Goal: Information Seeking & Learning: Learn about a topic

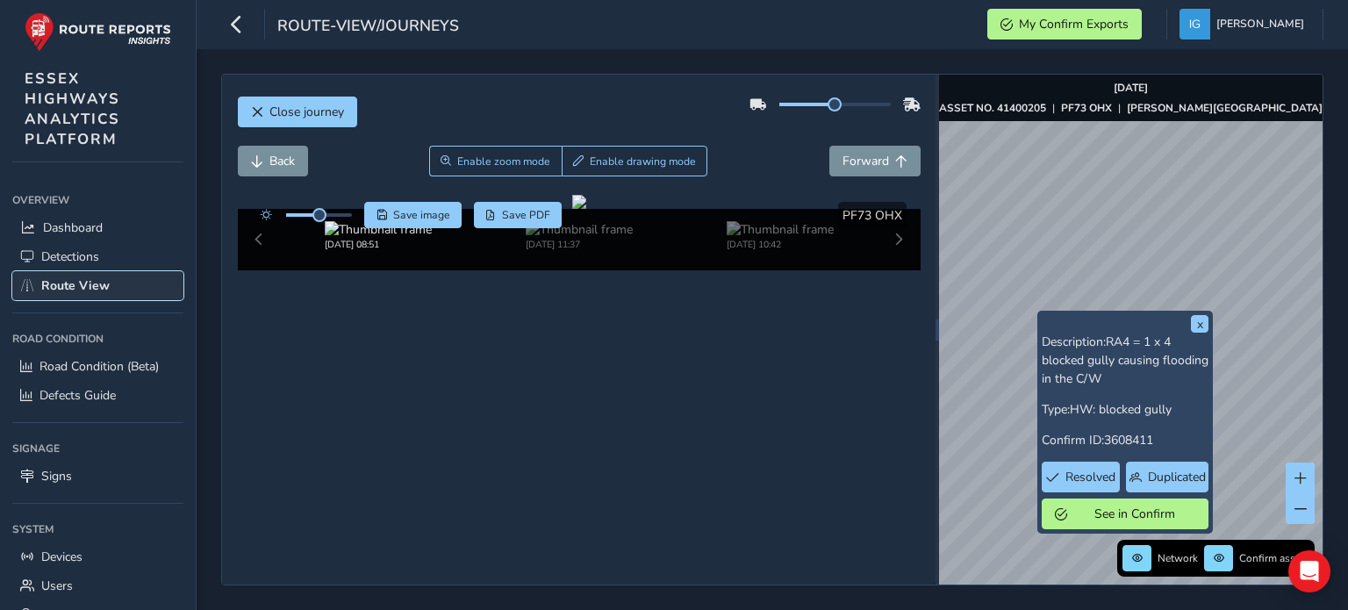
click at [83, 281] on span "Route View" at bounding box center [75, 285] width 68 height 17
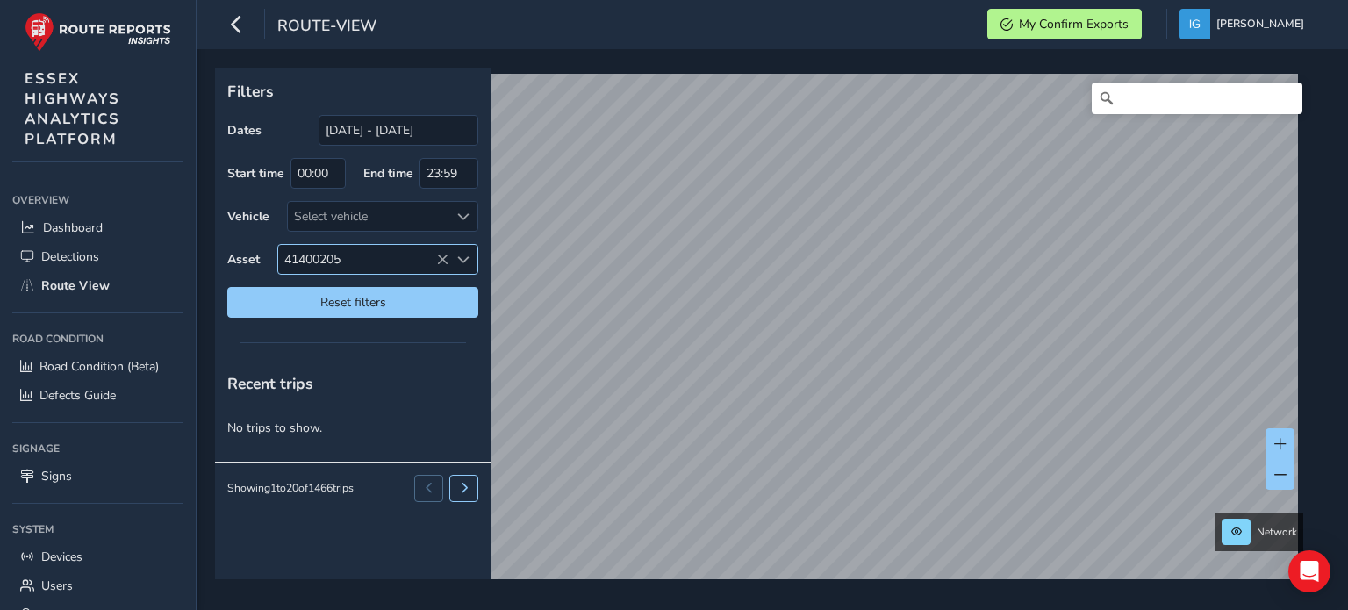
click at [463, 256] on span "Select an asset code" at bounding box center [463, 260] width 12 height 12
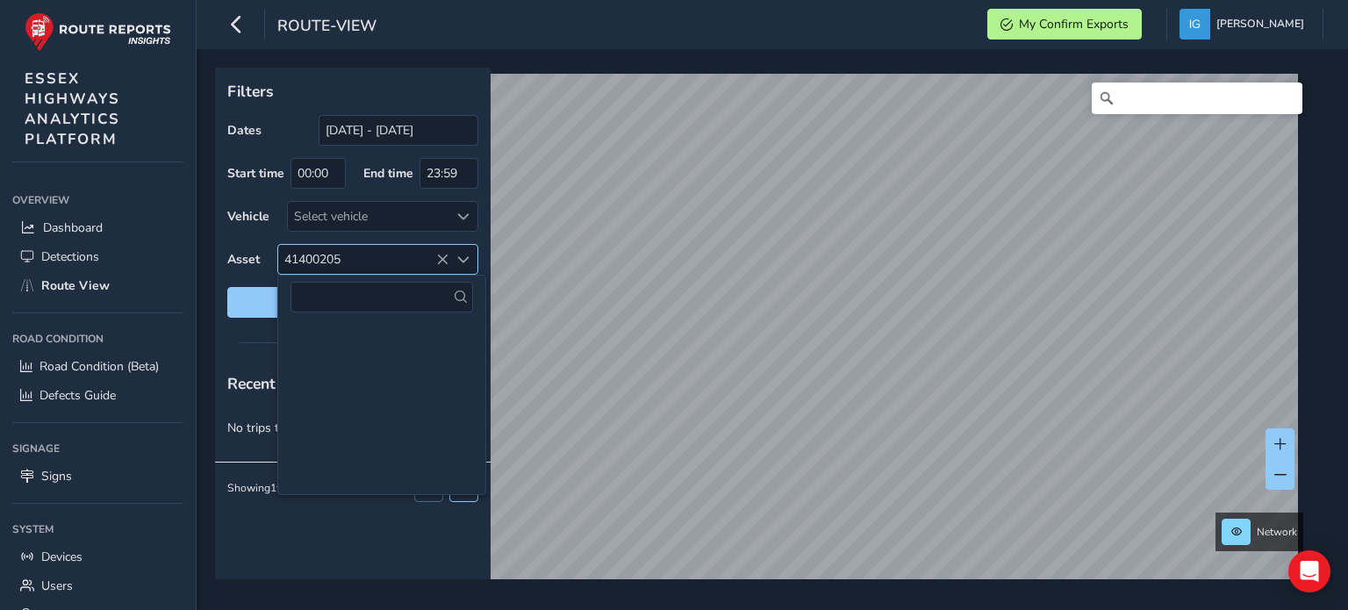
scroll to position [31104, 0]
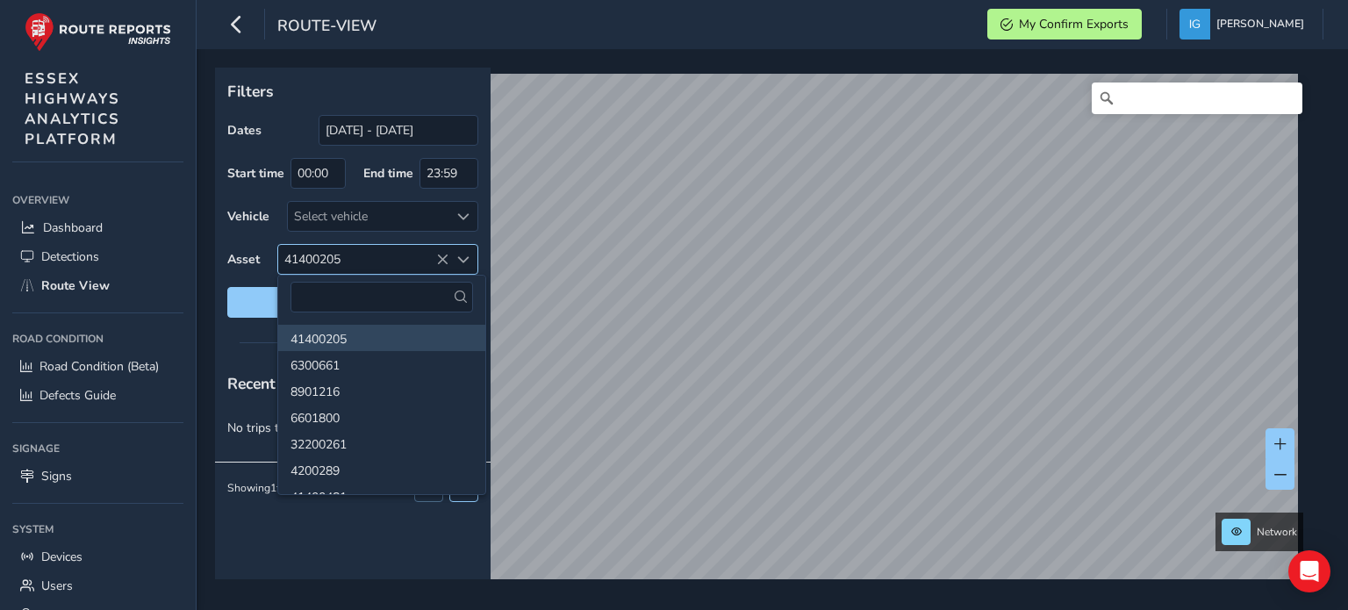
click at [441, 256] on icon at bounding box center [442, 260] width 12 height 12
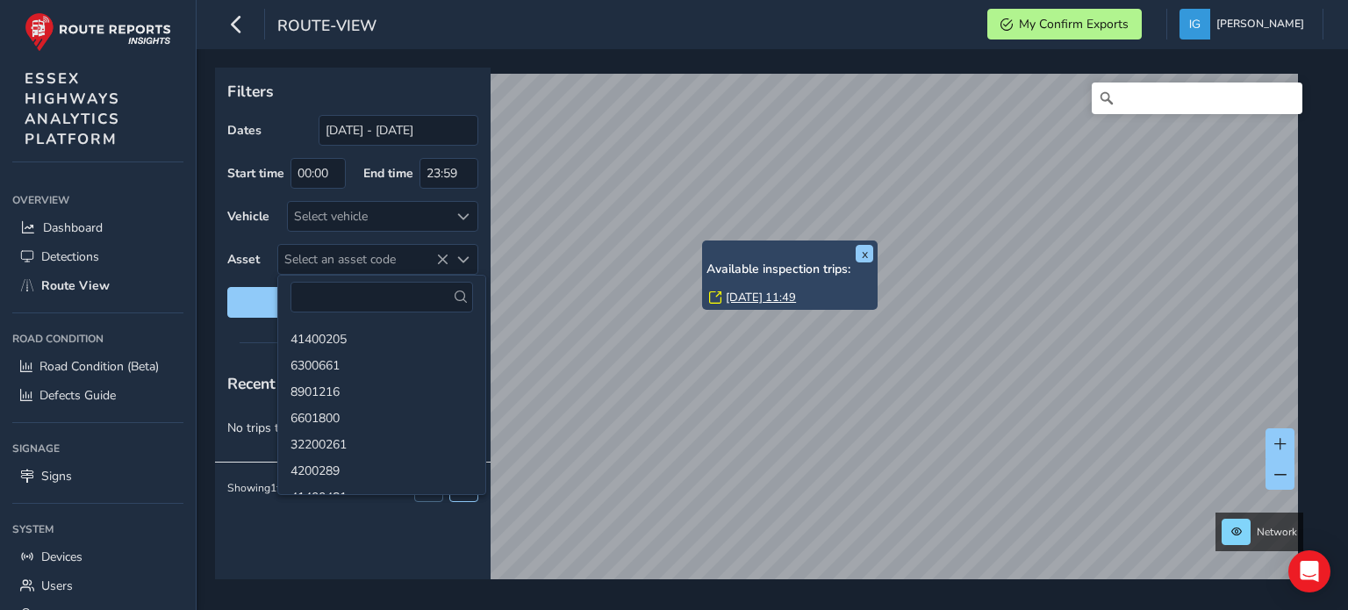
drag, startPoint x: 619, startPoint y: 260, endPoint x: 673, endPoint y: 268, distance: 55.0
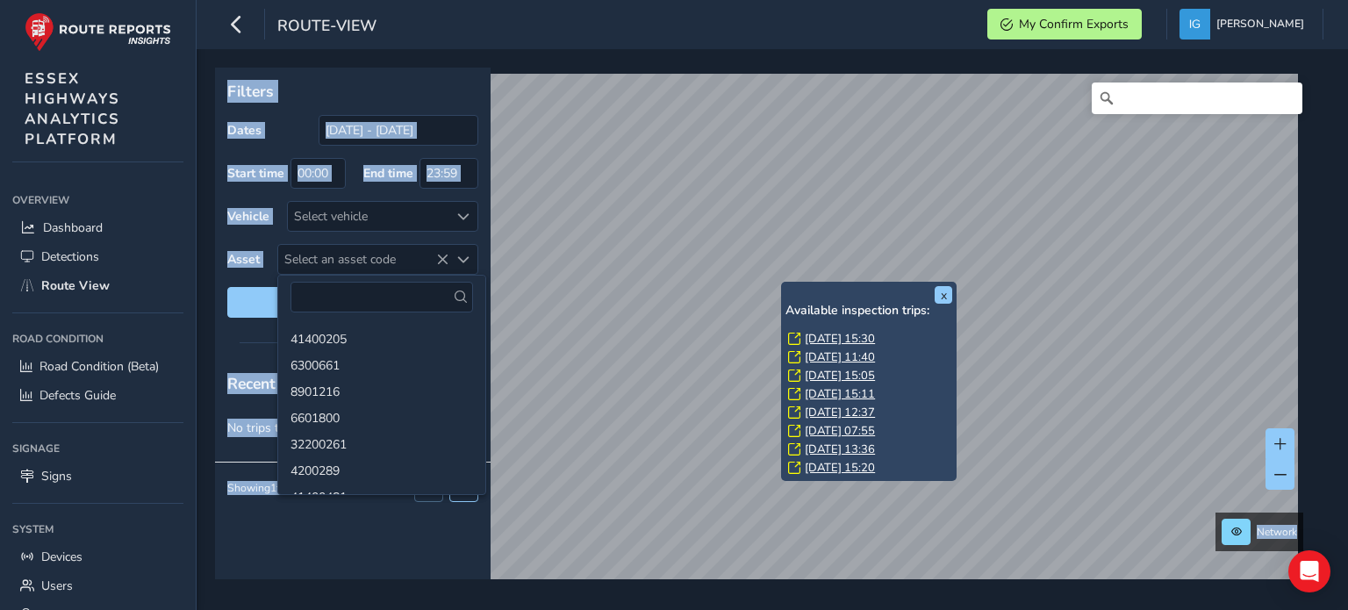
drag, startPoint x: 581, startPoint y: 260, endPoint x: 829, endPoint y: 298, distance: 250.4
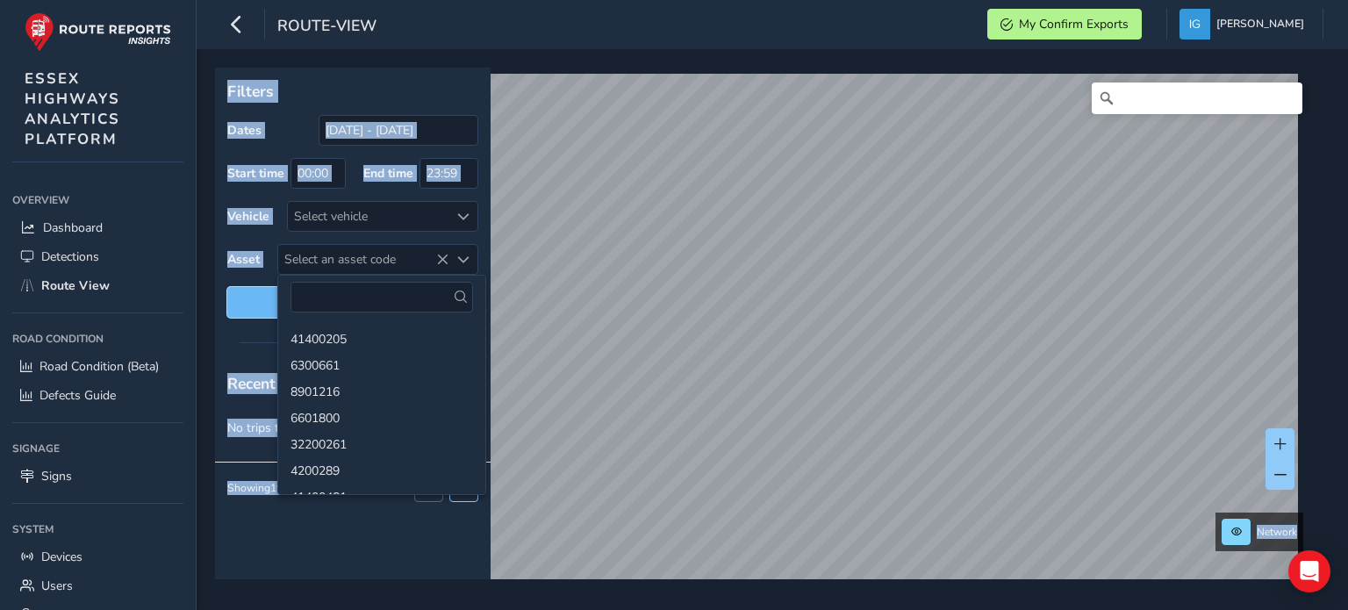
click at [264, 299] on span "Reset filters" at bounding box center [353, 302] width 225 height 17
type input "[DATE] - [DATE]"
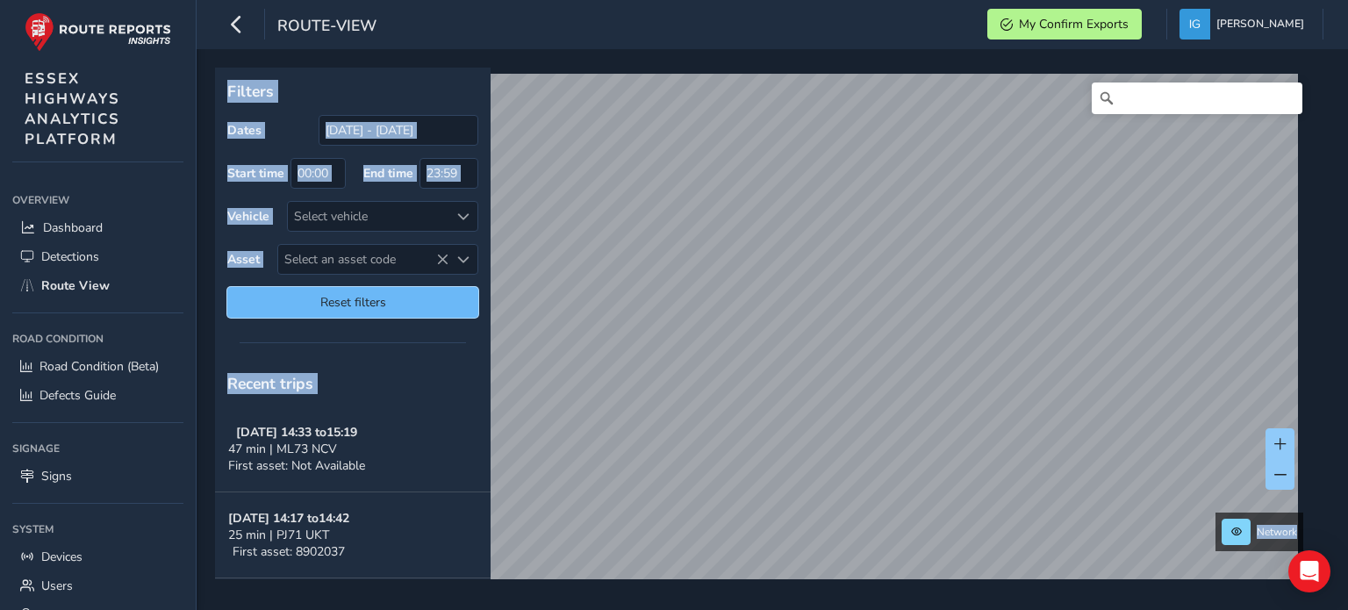
click at [264, 299] on span "Reset filters" at bounding box center [353, 302] width 225 height 17
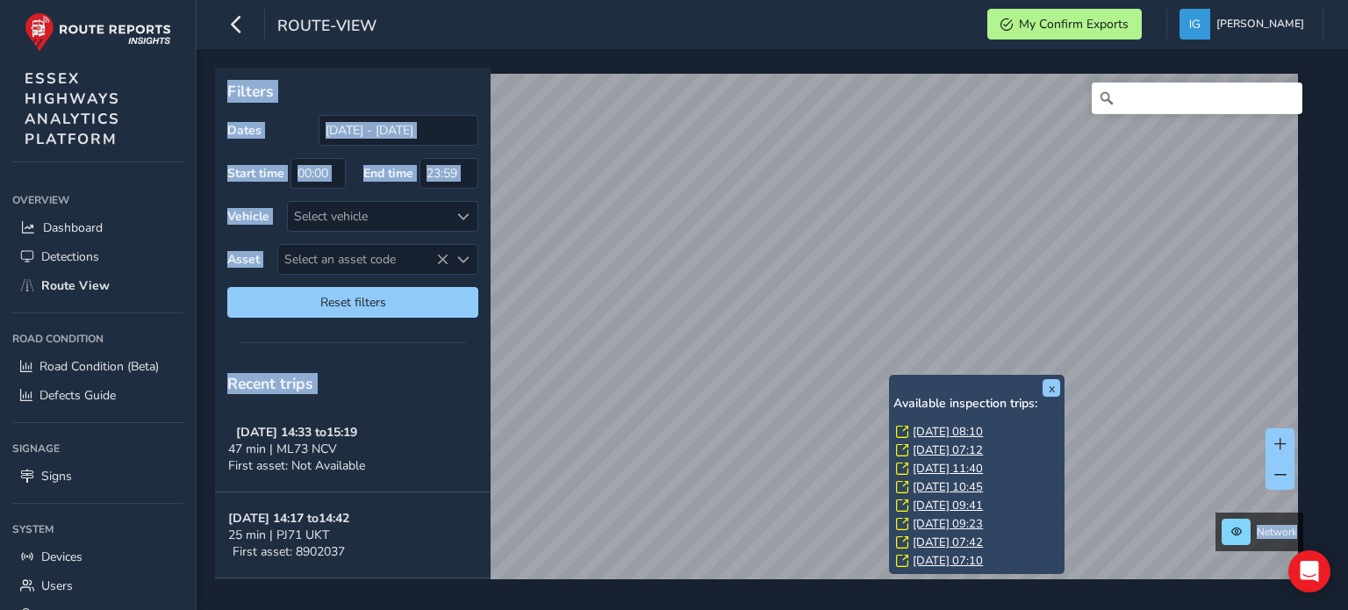
click at [940, 430] on link "[DATE] 08:10" at bounding box center [948, 432] width 70 height 16
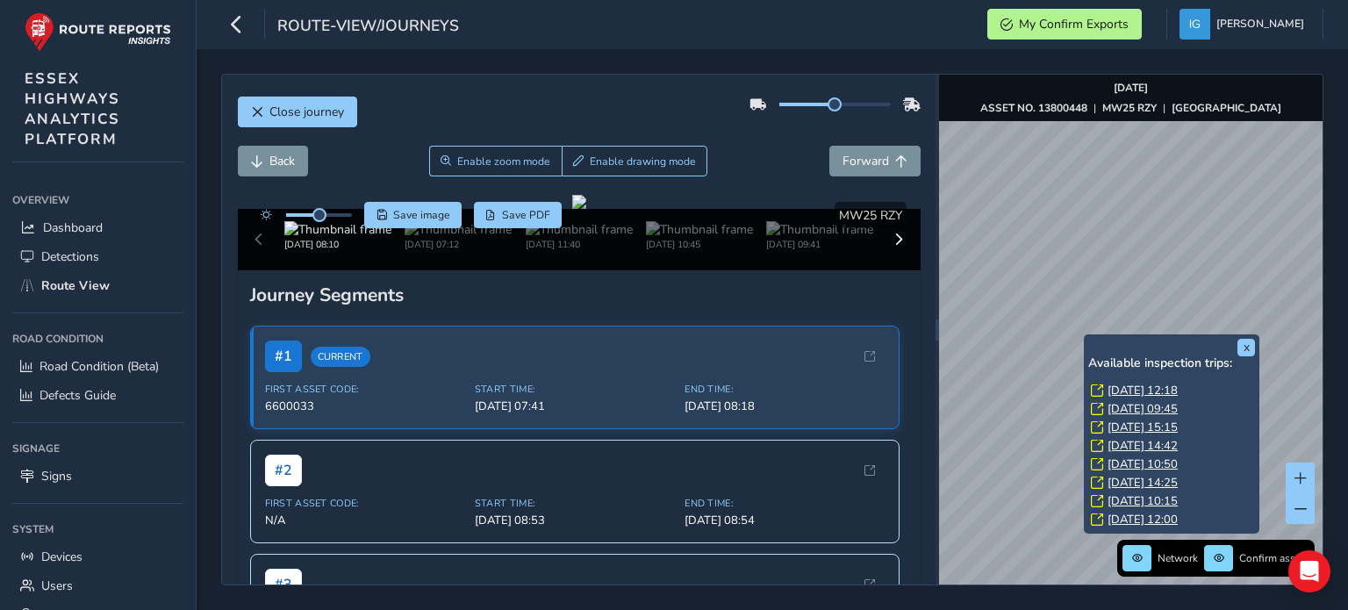
click at [1114, 390] on link "[DATE] 12:18" at bounding box center [1143, 391] width 70 height 16
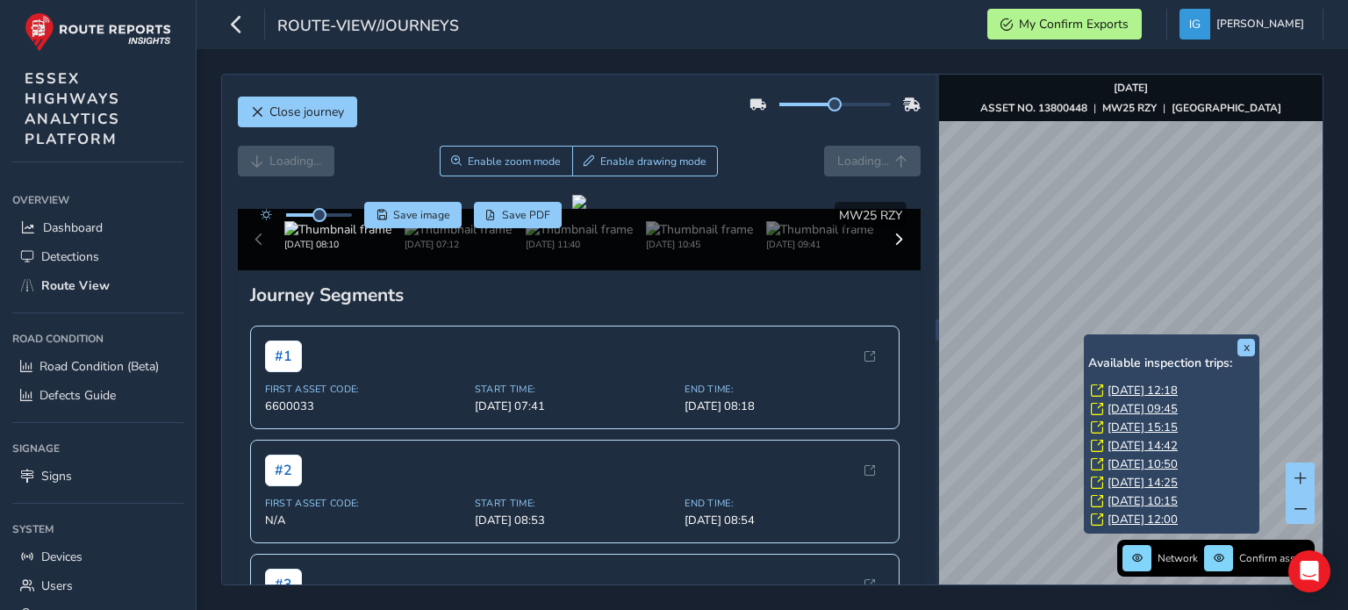
click at [1131, 389] on link "[DATE] 12:18" at bounding box center [1143, 391] width 70 height 16
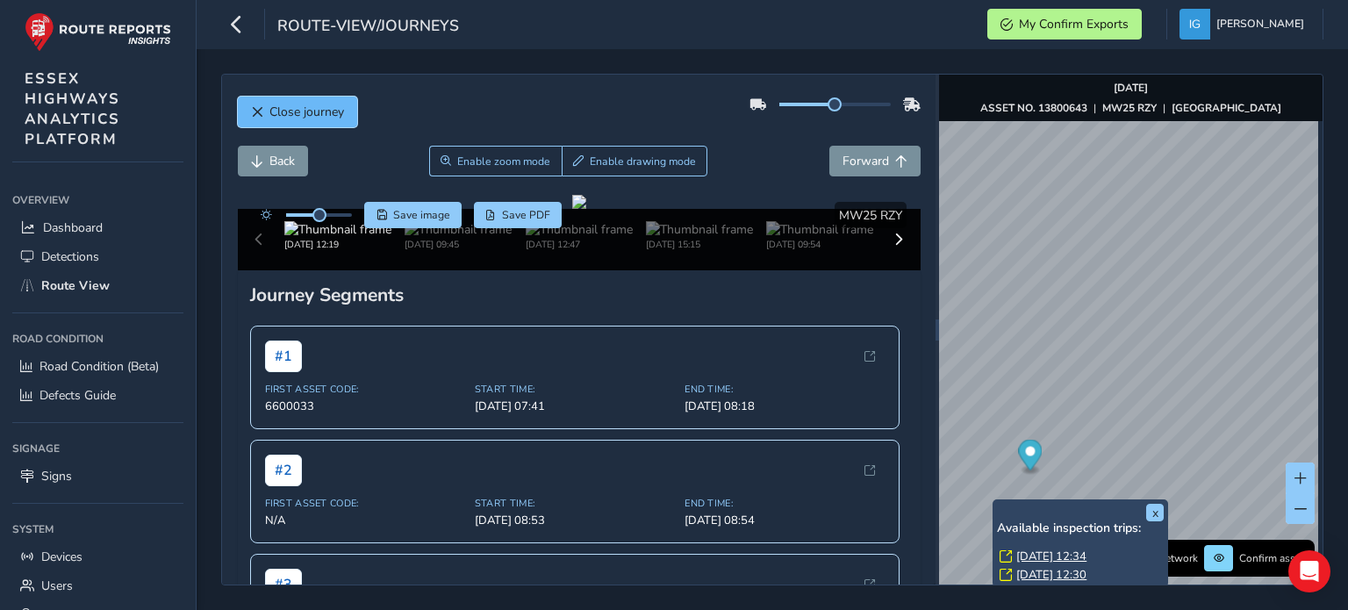
click at [302, 119] on span "Close journey" at bounding box center [307, 112] width 75 height 17
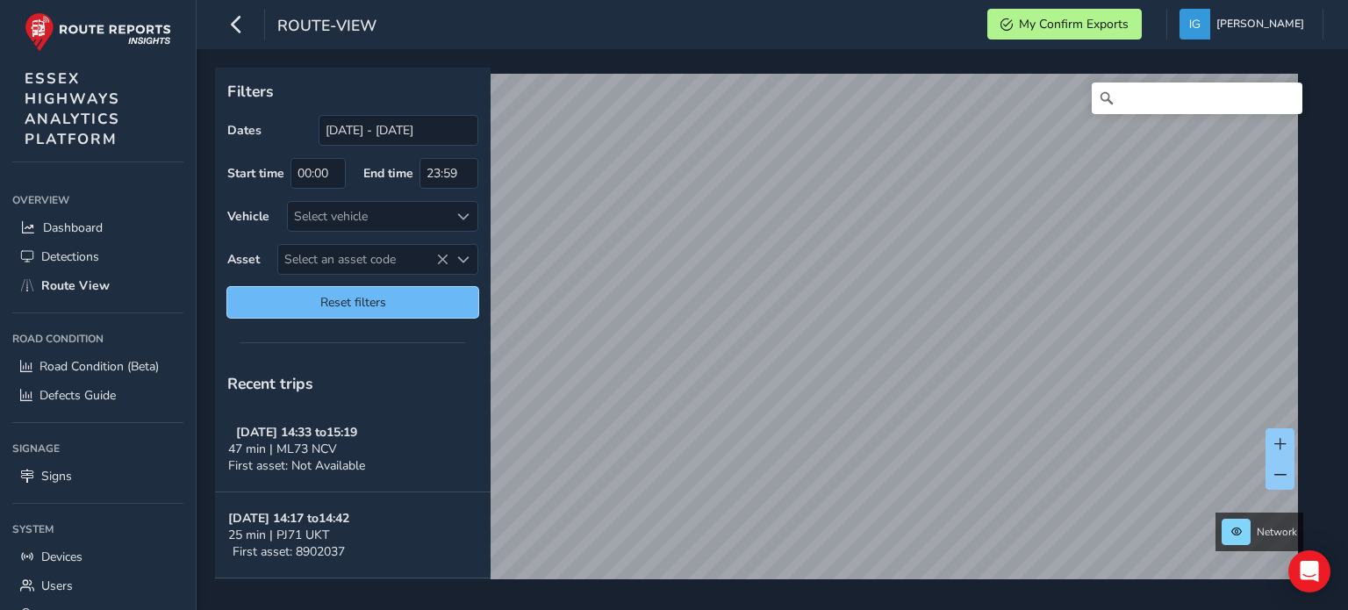
click at [369, 305] on span "Reset filters" at bounding box center [353, 302] width 225 height 17
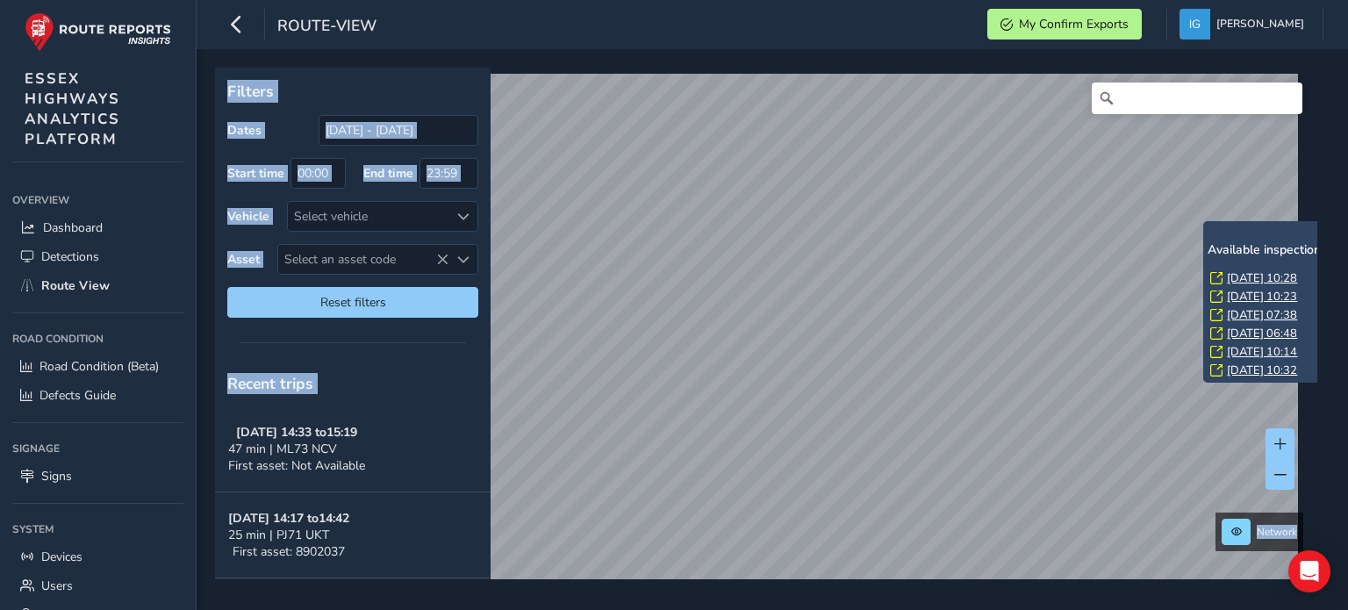
click at [1234, 277] on link "[DATE] 10:28" at bounding box center [1262, 278] width 70 height 16
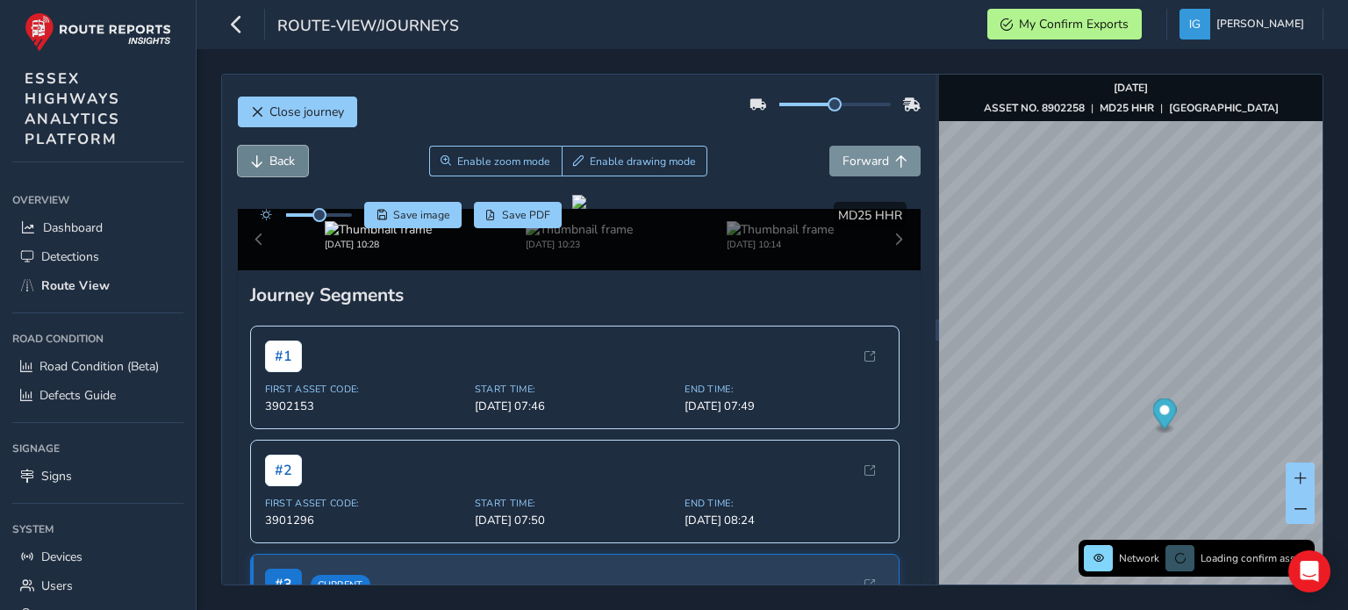
click at [277, 154] on span "Back" at bounding box center [282, 161] width 25 height 17
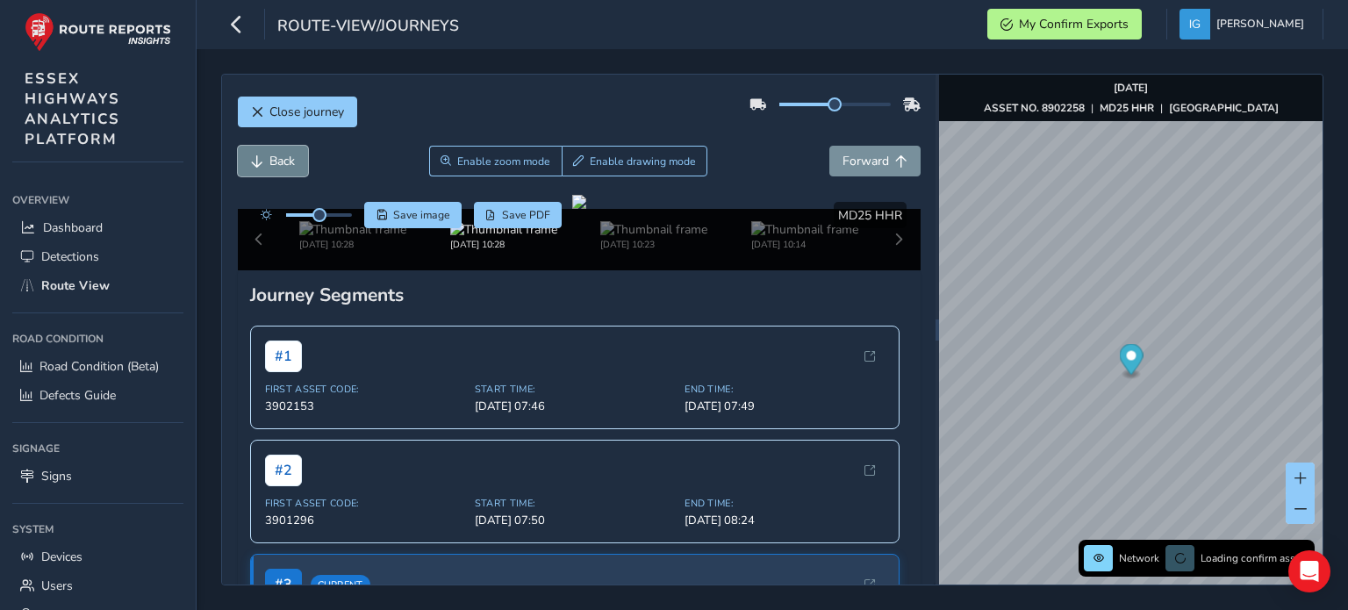
click at [276, 154] on span "Back" at bounding box center [282, 161] width 25 height 17
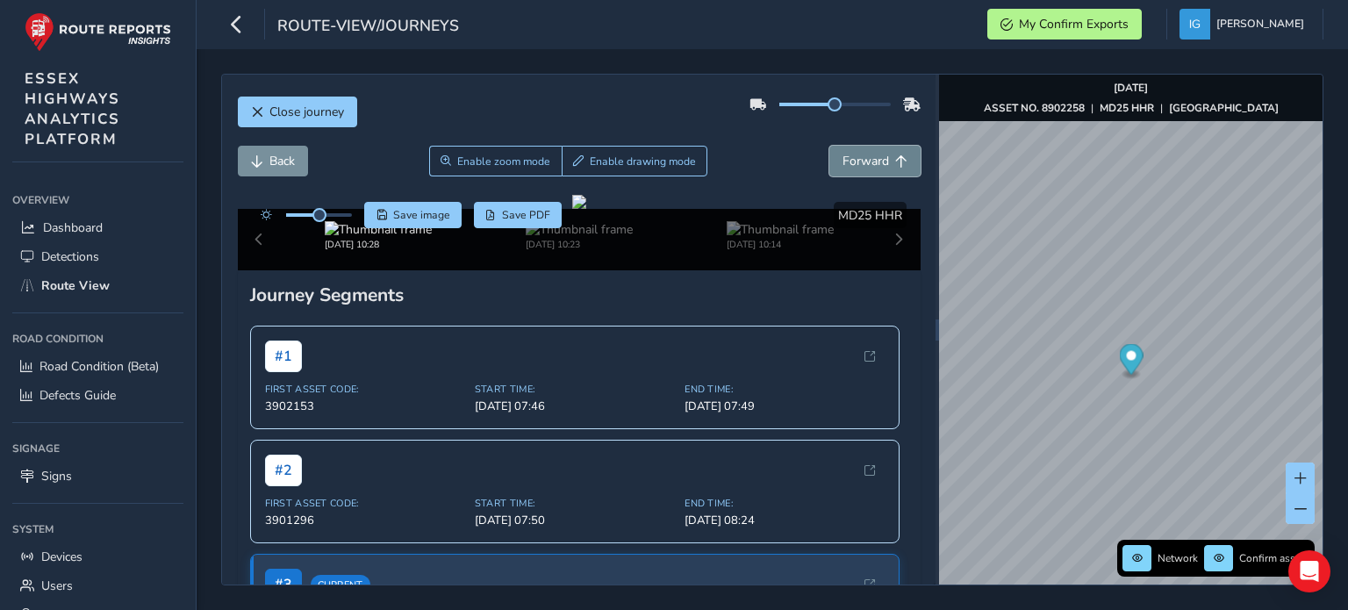
click at [846, 155] on span "Forward" at bounding box center [866, 161] width 47 height 17
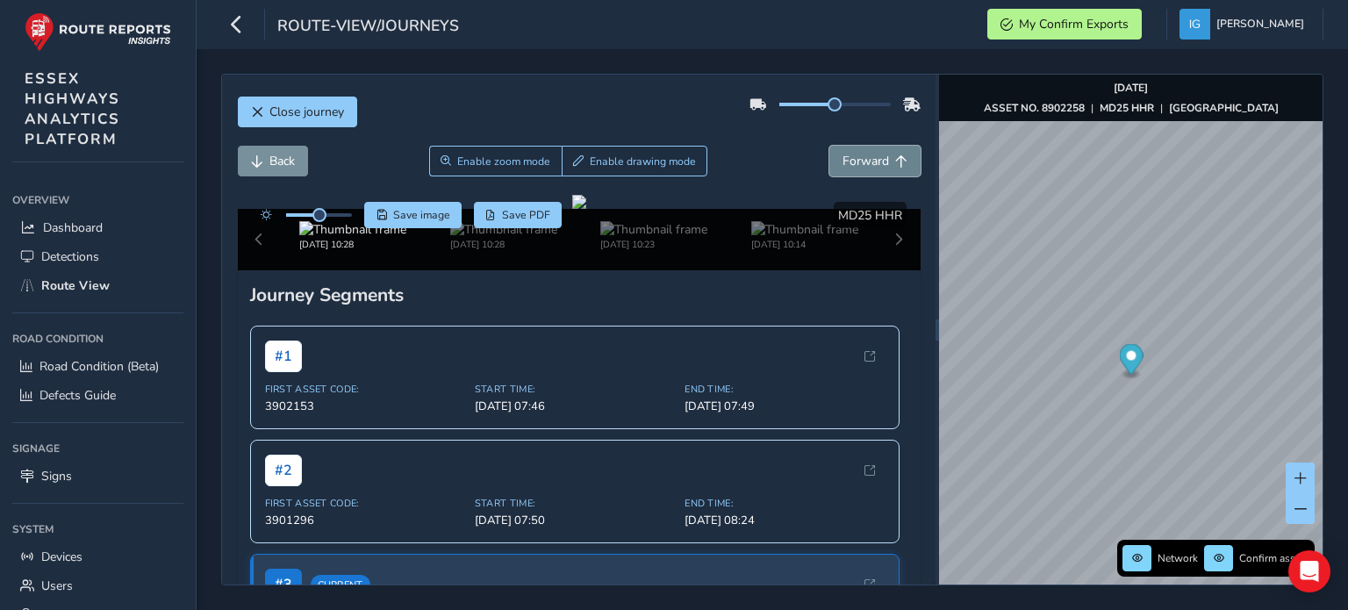
click at [846, 155] on span "Forward" at bounding box center [866, 161] width 47 height 17
click at [262, 149] on button "Back" at bounding box center [273, 161] width 70 height 31
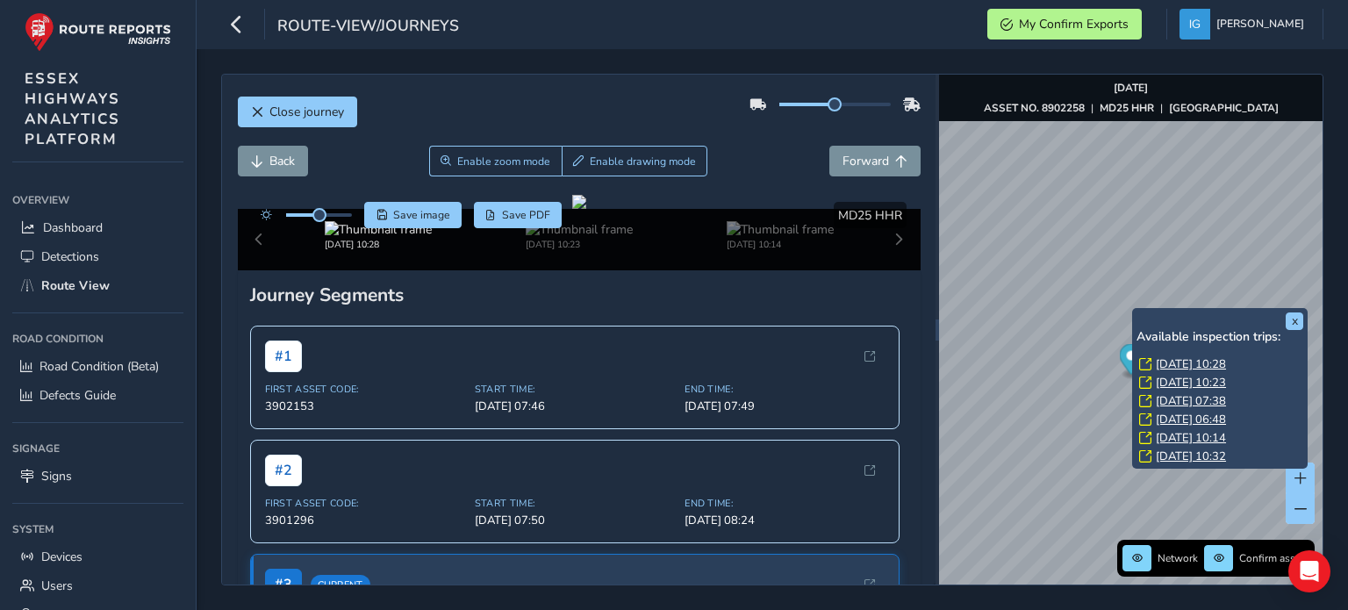
click at [1173, 361] on link "[DATE] 10:28" at bounding box center [1191, 364] width 70 height 16
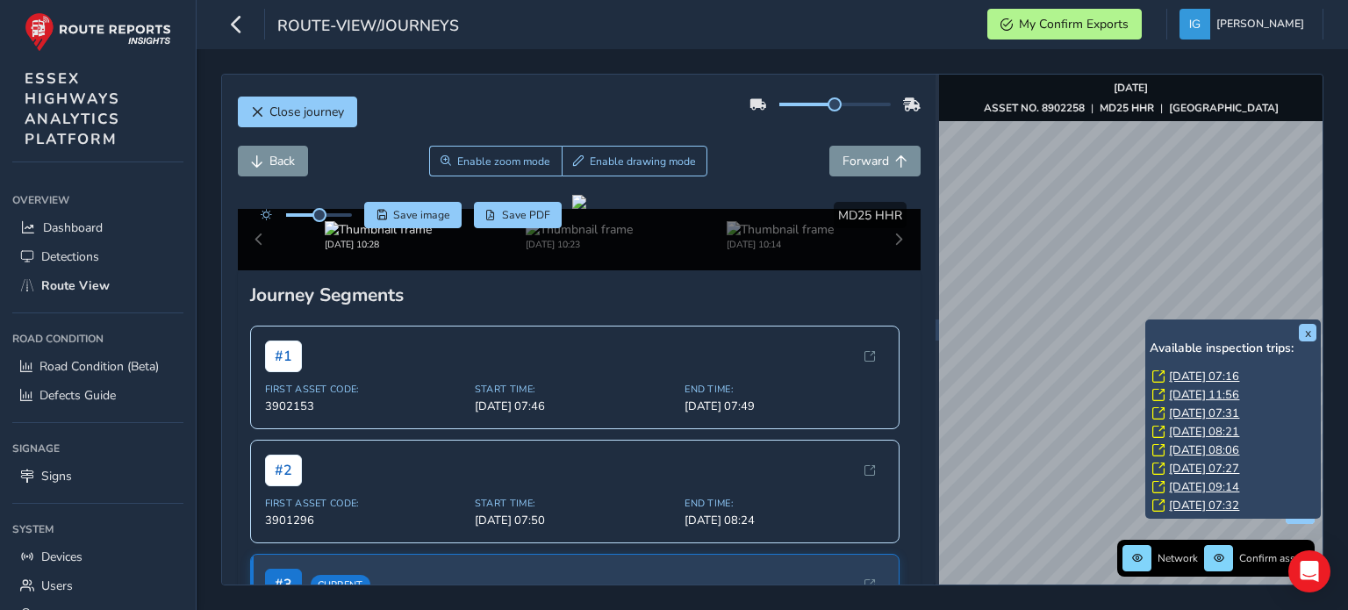
click at [1183, 370] on link "[DATE] 07:16" at bounding box center [1204, 377] width 70 height 16
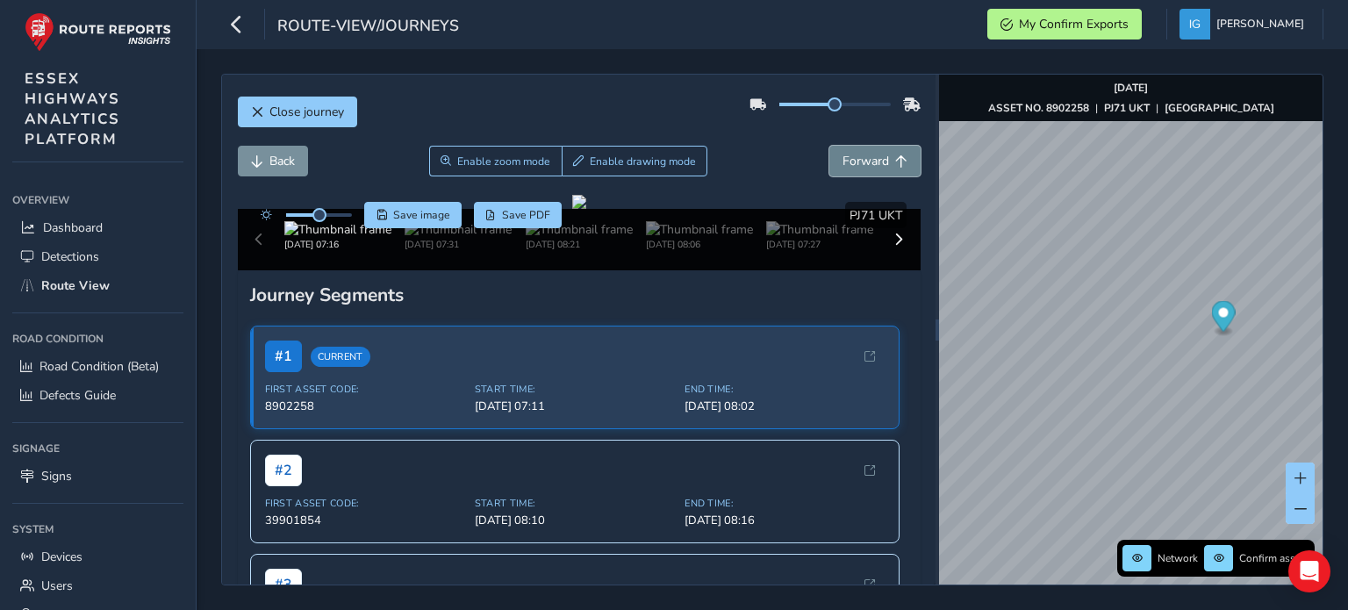
click at [845, 155] on span "Forward" at bounding box center [866, 161] width 47 height 17
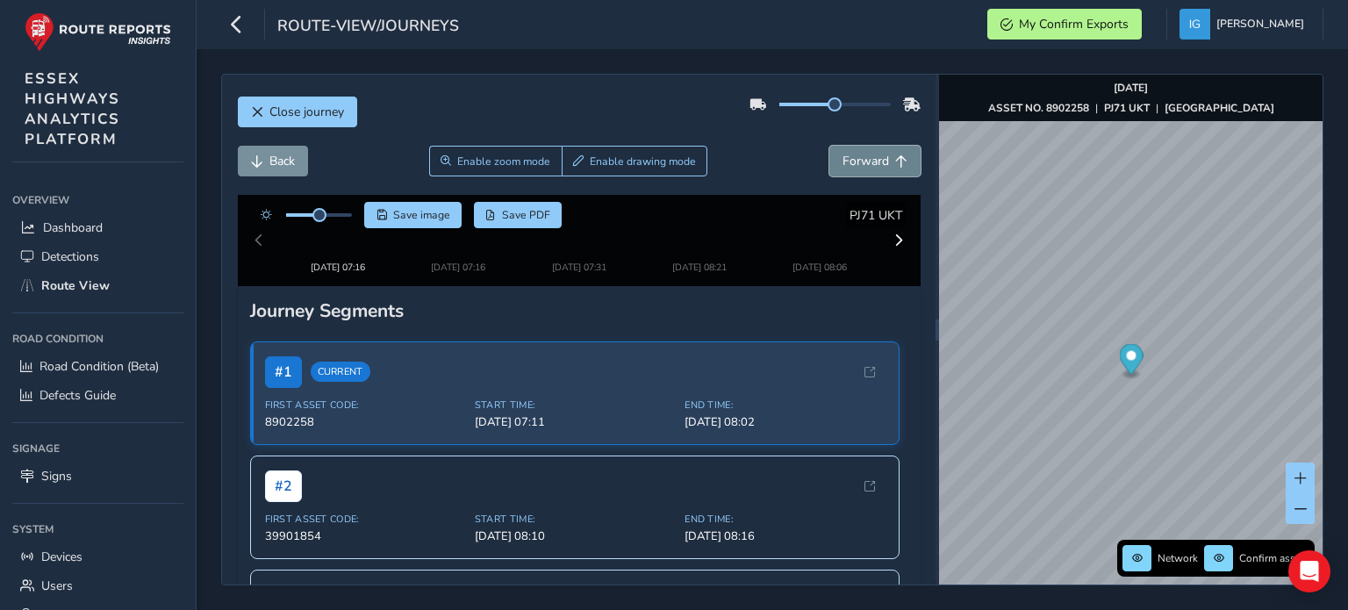
click at [845, 155] on span "Forward" at bounding box center [866, 161] width 47 height 17
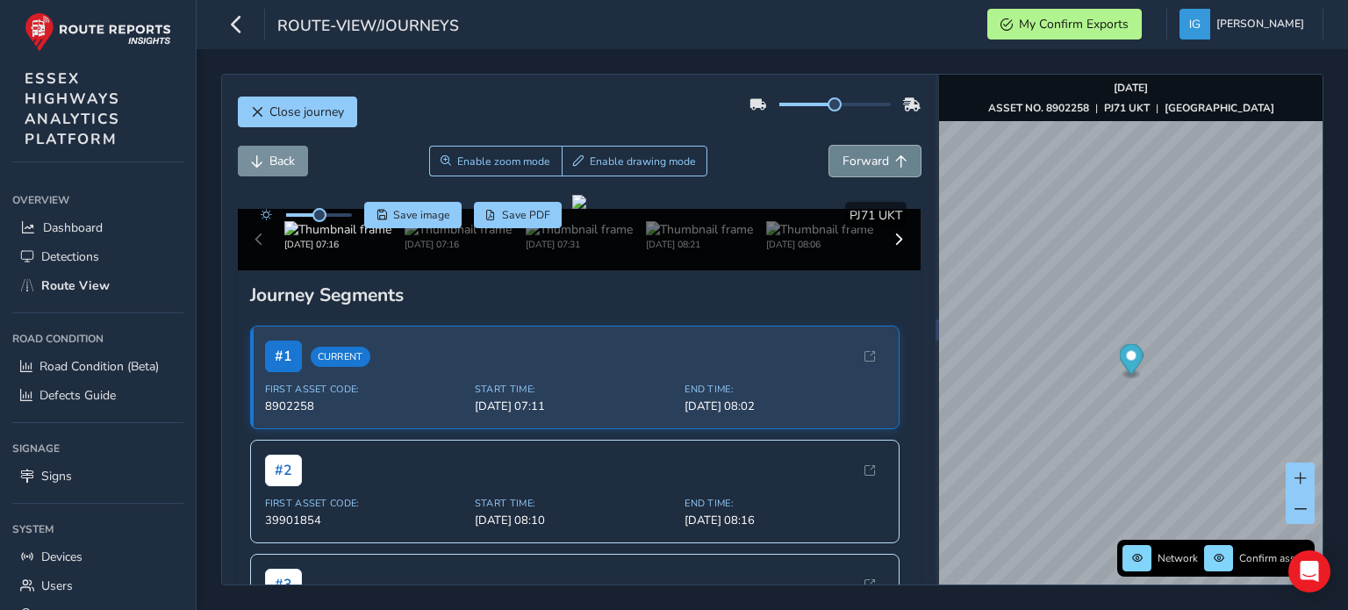
click at [845, 155] on span "Forward" at bounding box center [866, 161] width 47 height 17
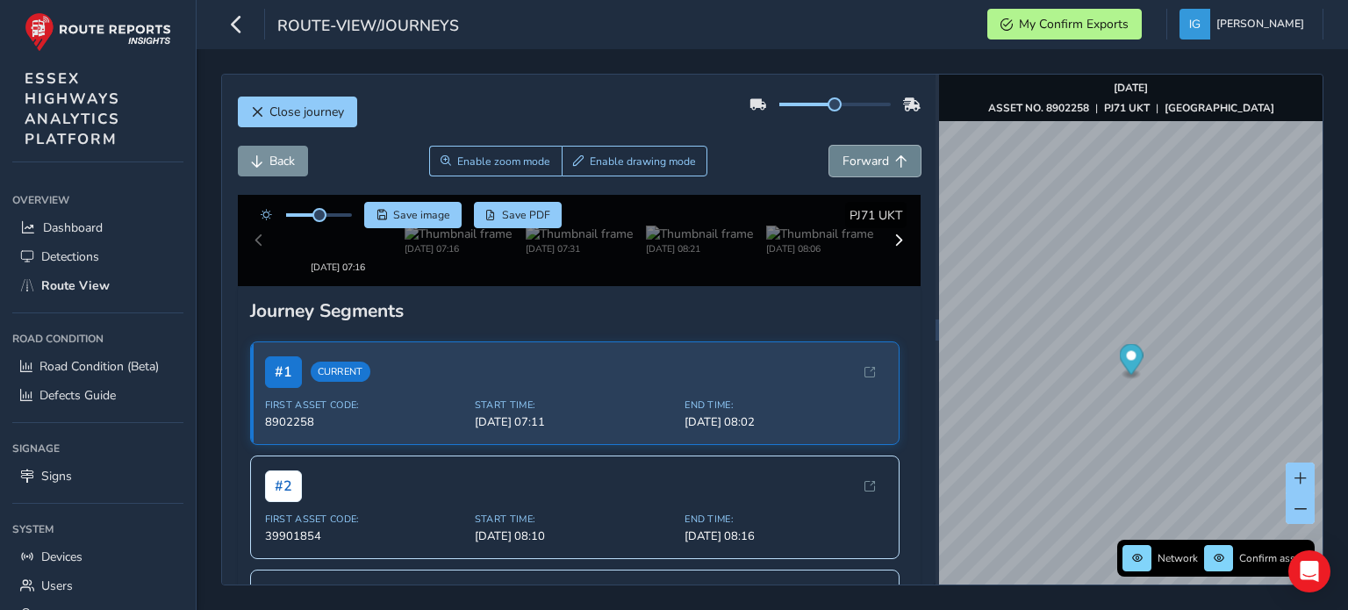
click at [845, 155] on span "Forward" at bounding box center [866, 161] width 47 height 17
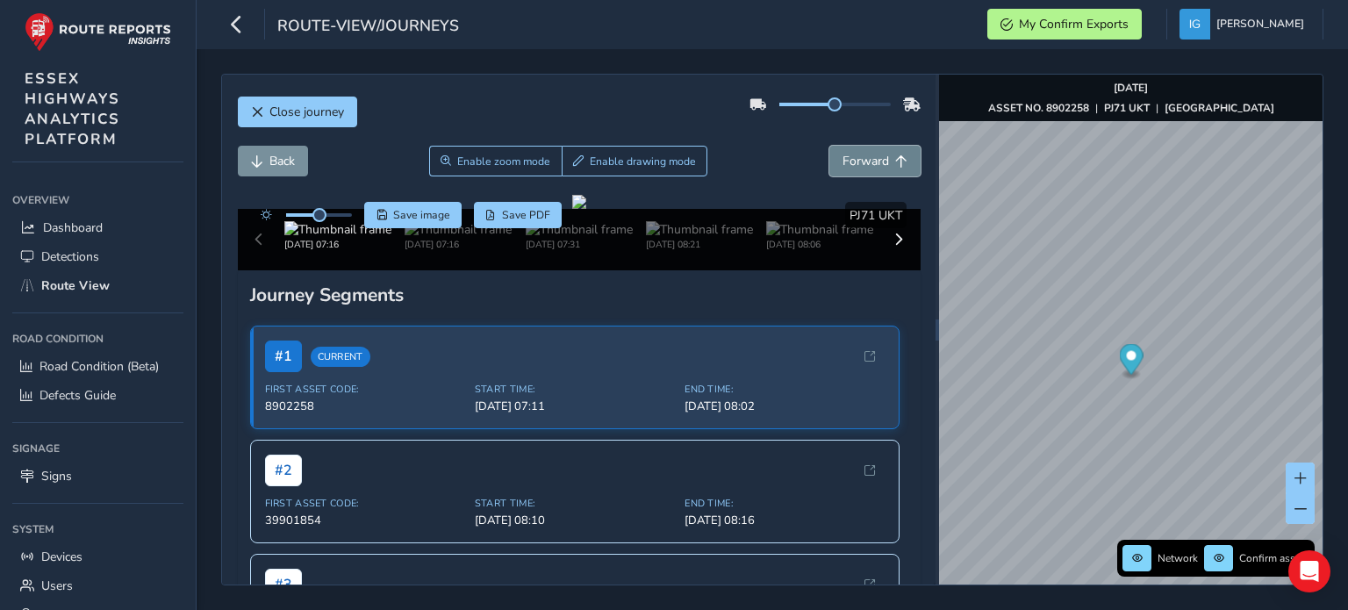
click at [845, 155] on span "Forward" at bounding box center [866, 161] width 47 height 17
click at [257, 153] on button "Back" at bounding box center [273, 161] width 70 height 31
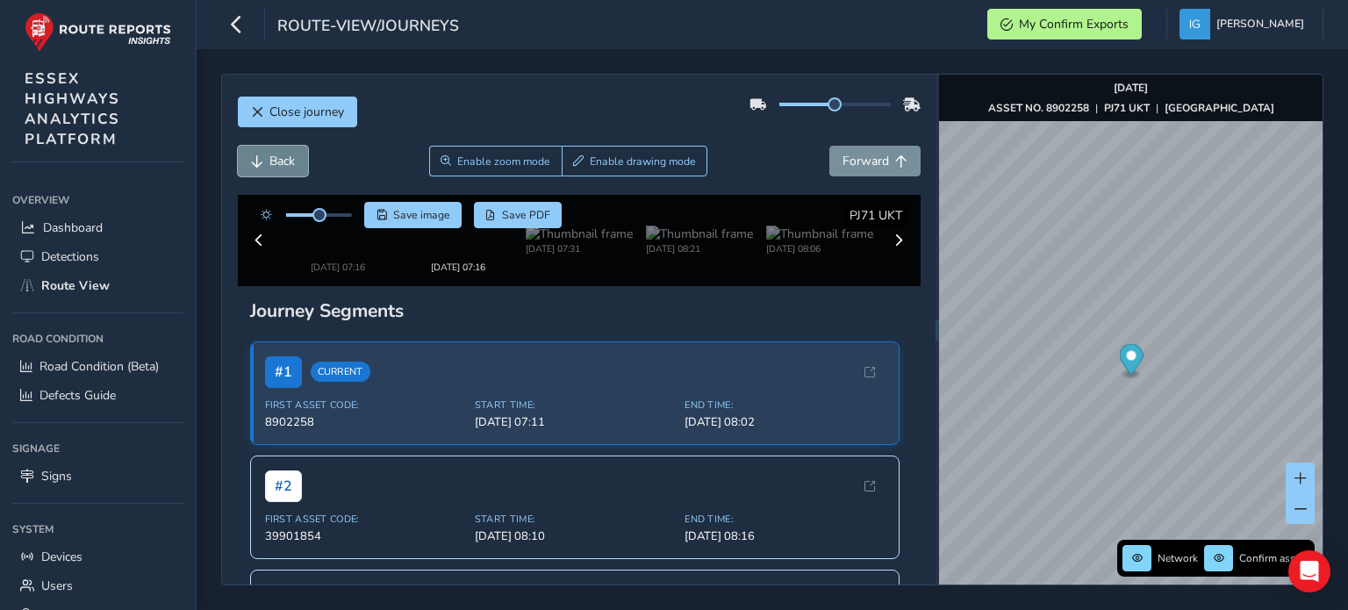
click at [257, 153] on button "Back" at bounding box center [273, 161] width 70 height 31
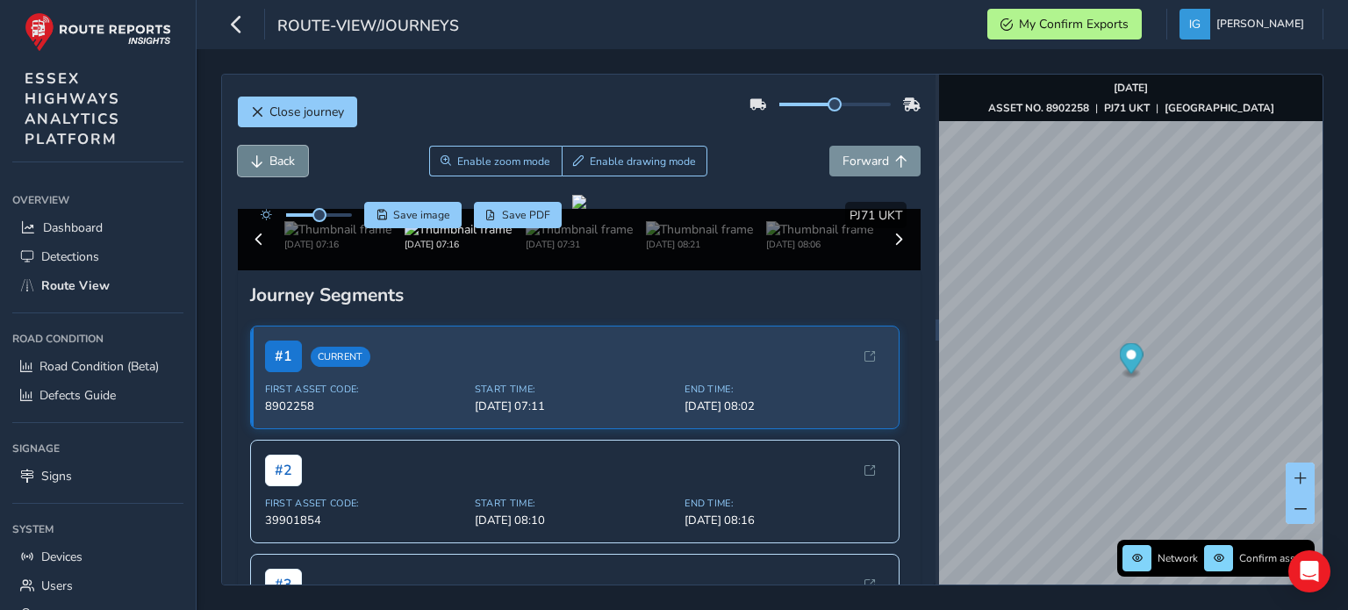
click at [257, 153] on button "Back" at bounding box center [273, 161] width 70 height 31
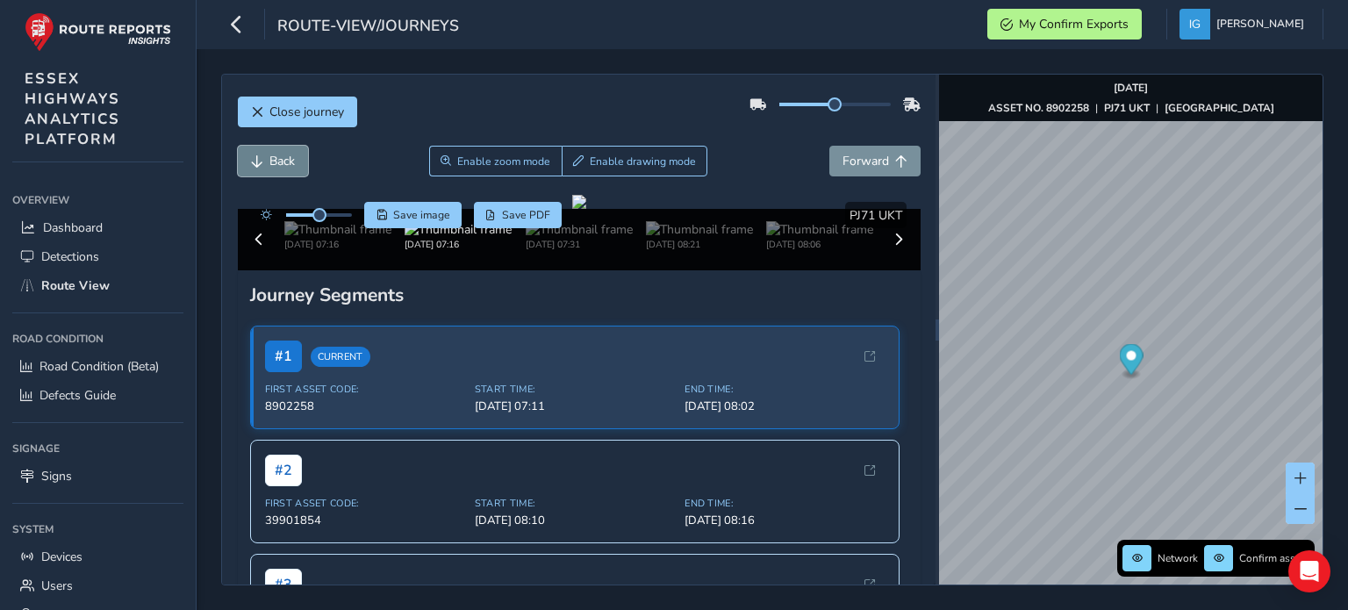
click at [257, 153] on button "Back" at bounding box center [273, 161] width 70 height 31
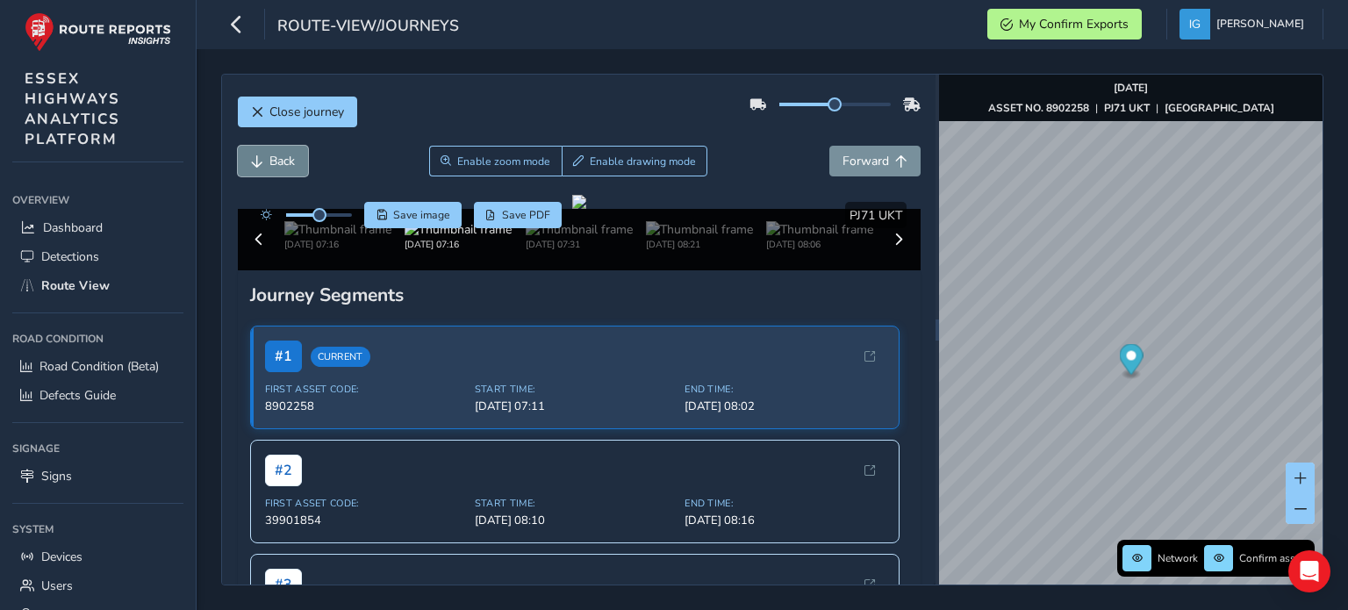
click at [257, 153] on button "Back" at bounding box center [273, 161] width 70 height 31
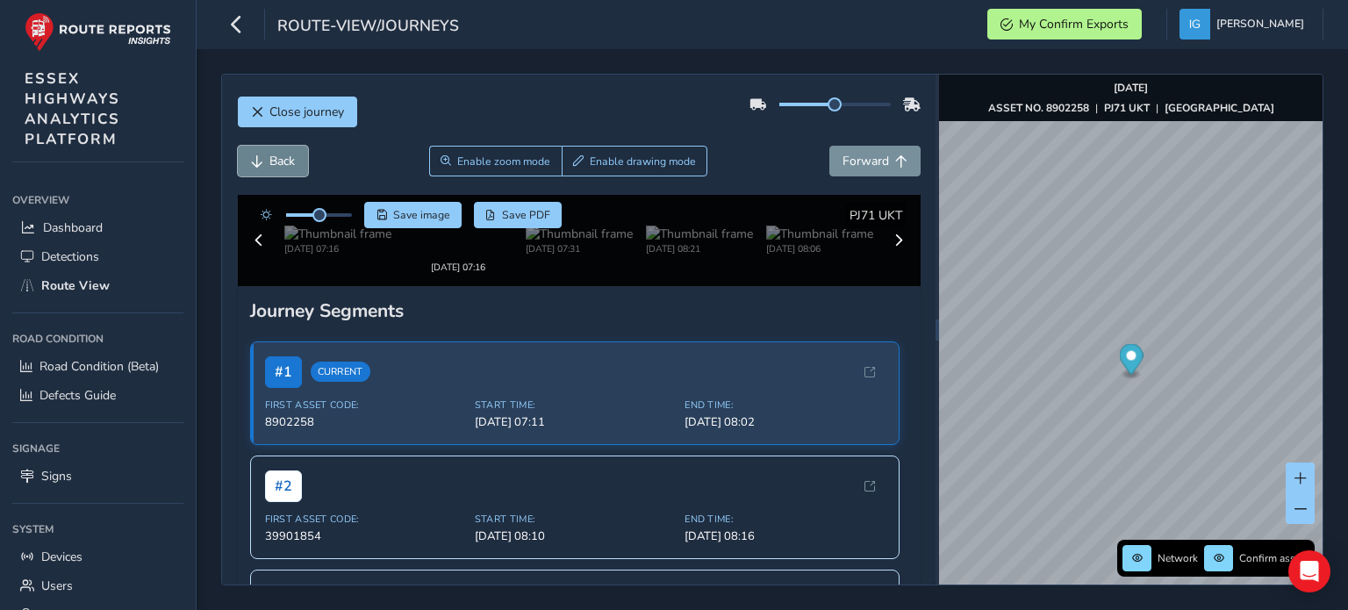
click at [257, 153] on button "Back" at bounding box center [273, 161] width 70 height 31
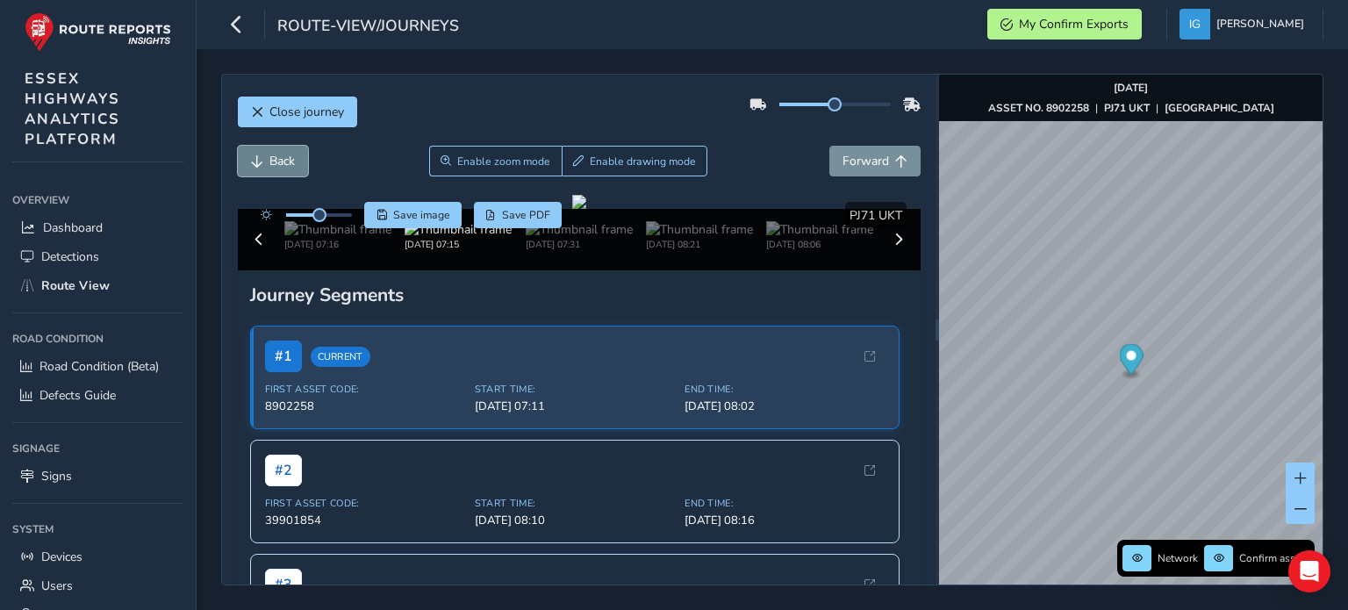
click at [257, 153] on button "Back" at bounding box center [273, 161] width 70 height 31
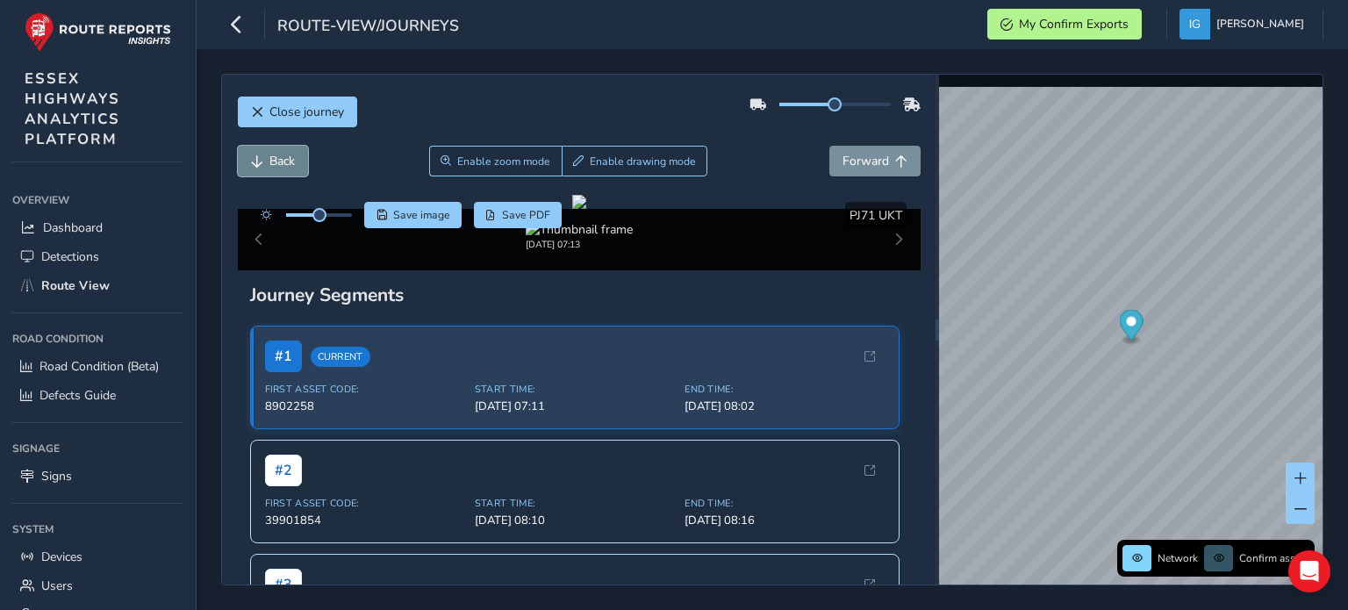
click at [257, 153] on button "Back" at bounding box center [273, 161] width 70 height 31
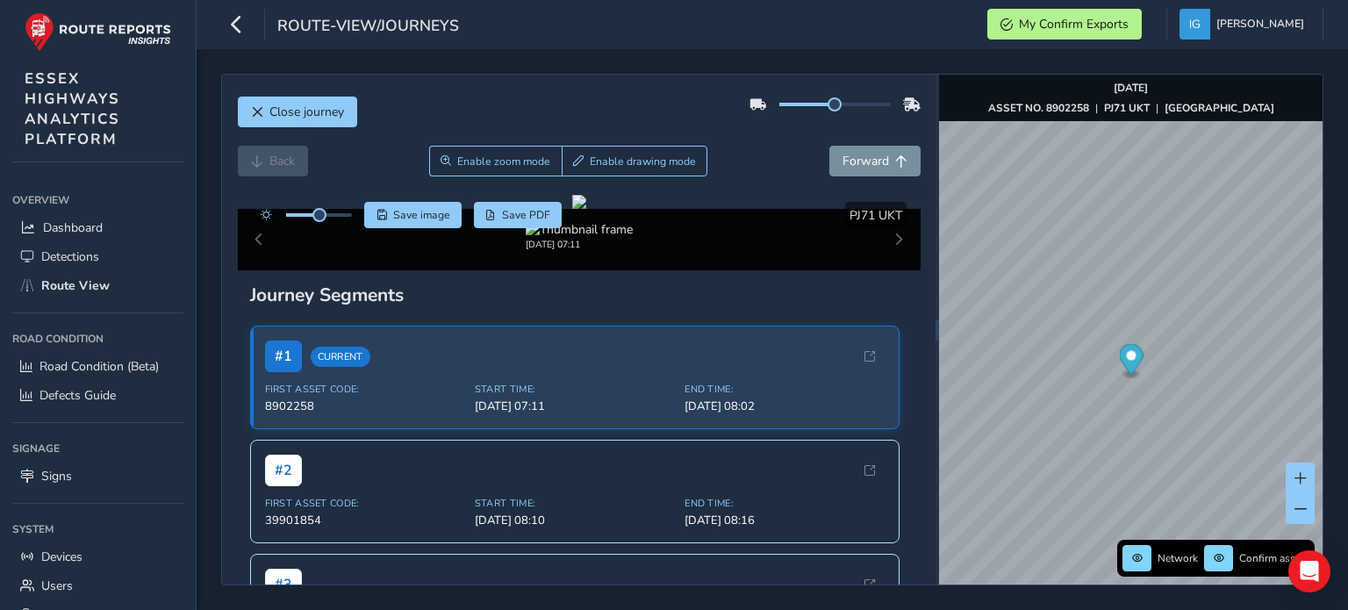
click at [257, 153] on div "Back Enable zoom mode Enable drawing mode Forward" at bounding box center [579, 161] width 683 height 31
click at [846, 165] on span "Forward" at bounding box center [866, 161] width 47 height 17
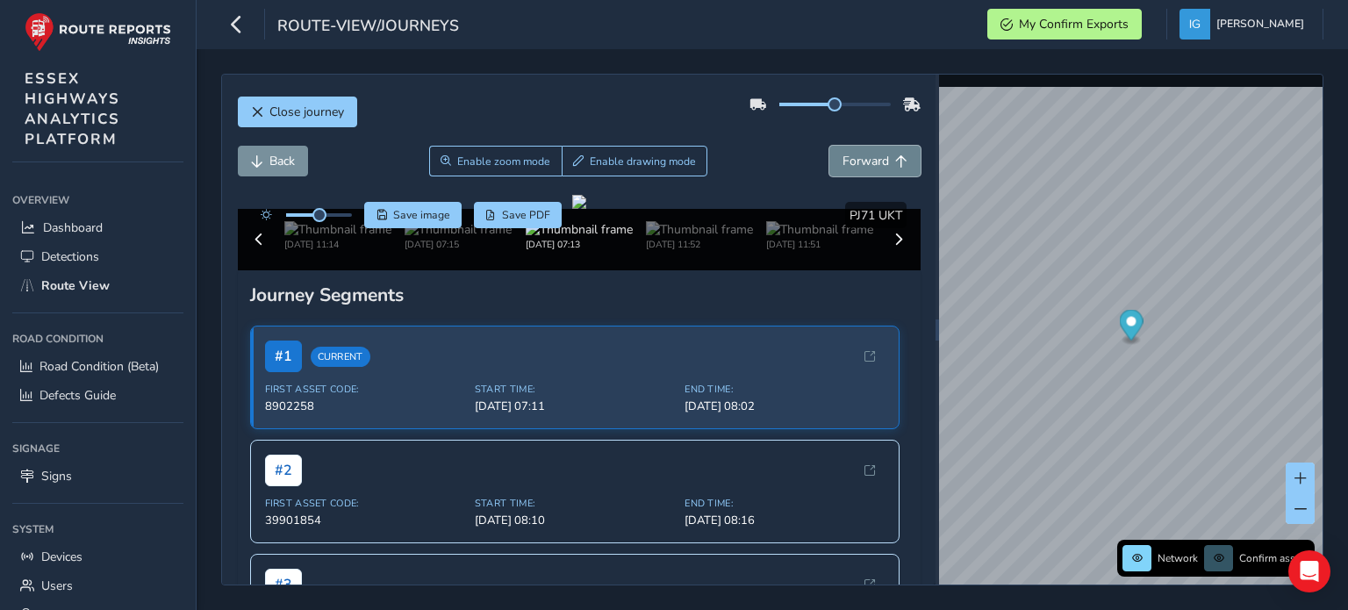
click at [846, 165] on span "Forward" at bounding box center [866, 161] width 47 height 17
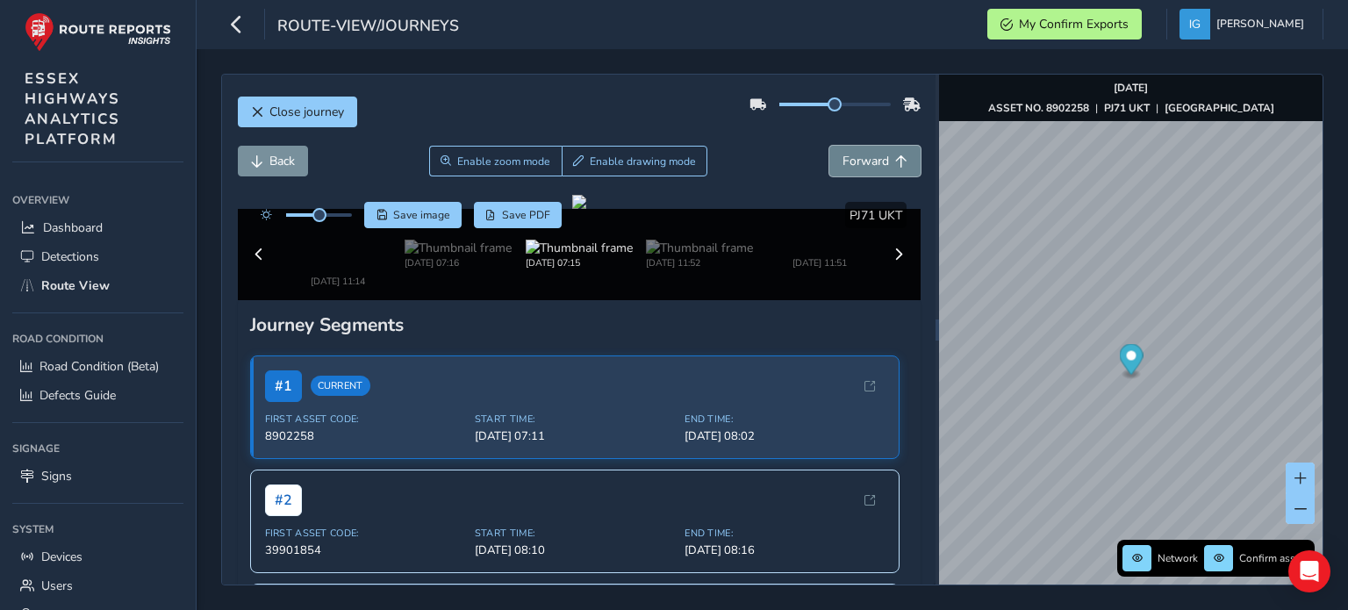
click at [846, 165] on span "Forward" at bounding box center [866, 161] width 47 height 17
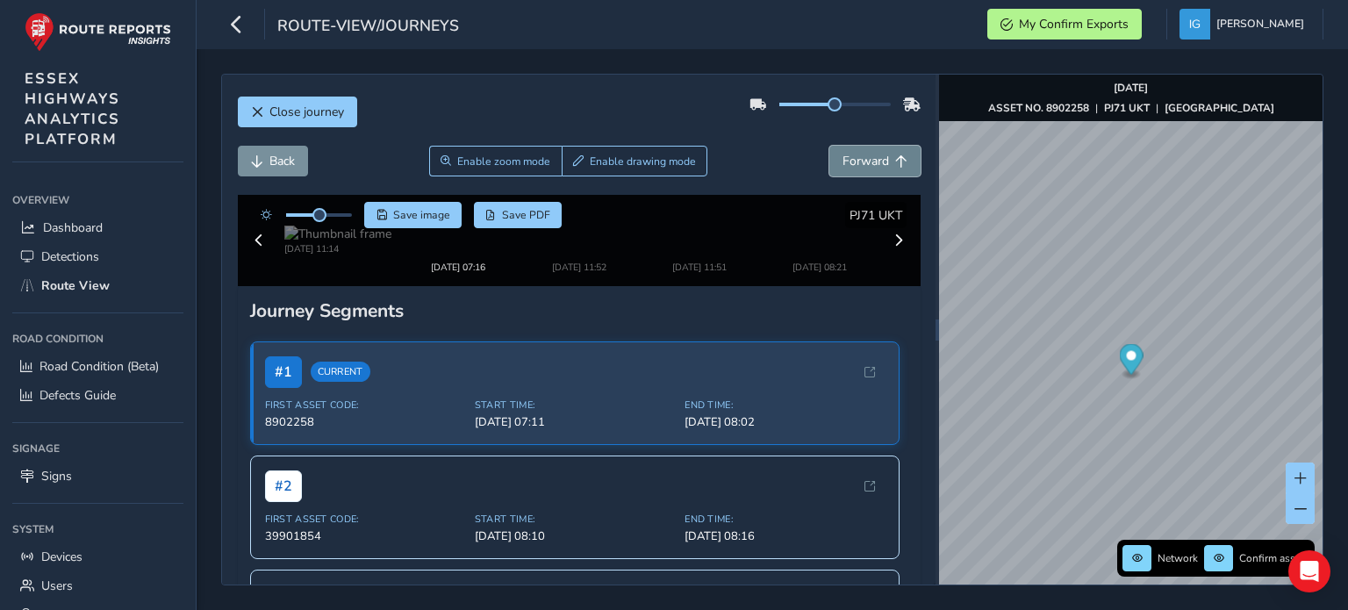
click at [846, 165] on span "Forward" at bounding box center [866, 161] width 47 height 17
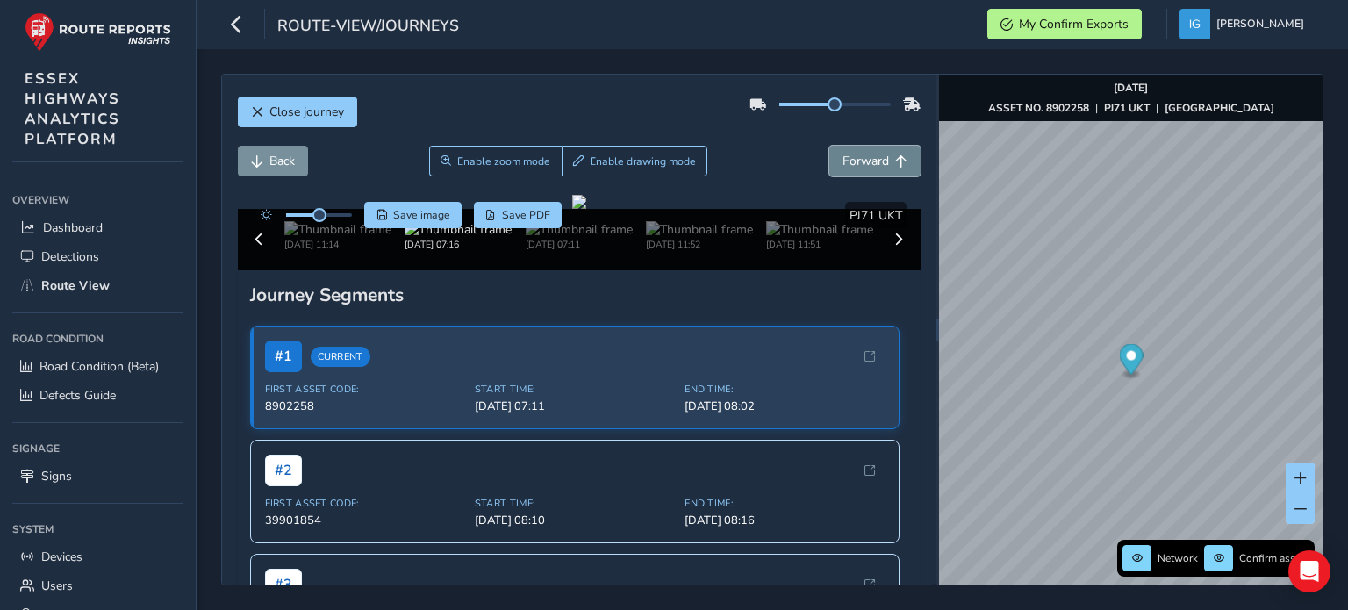
click at [846, 165] on span "Forward" at bounding box center [866, 161] width 47 height 17
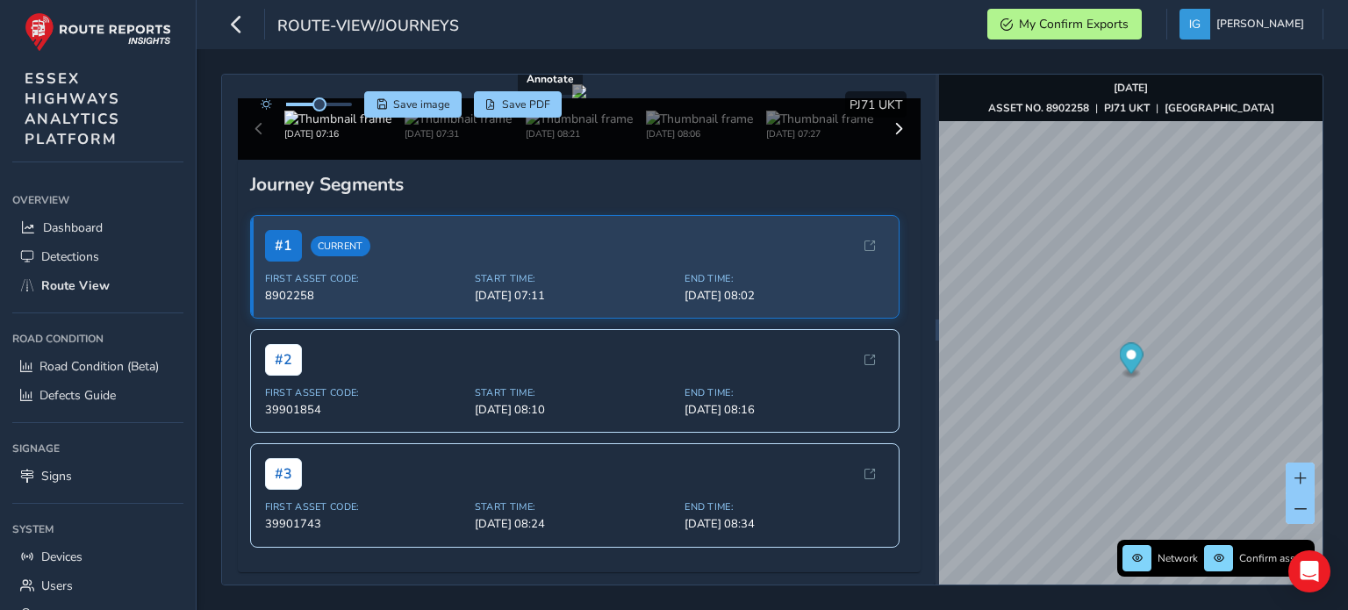
scroll to position [263, 0]
click at [442, 127] on img at bounding box center [458, 119] width 107 height 17
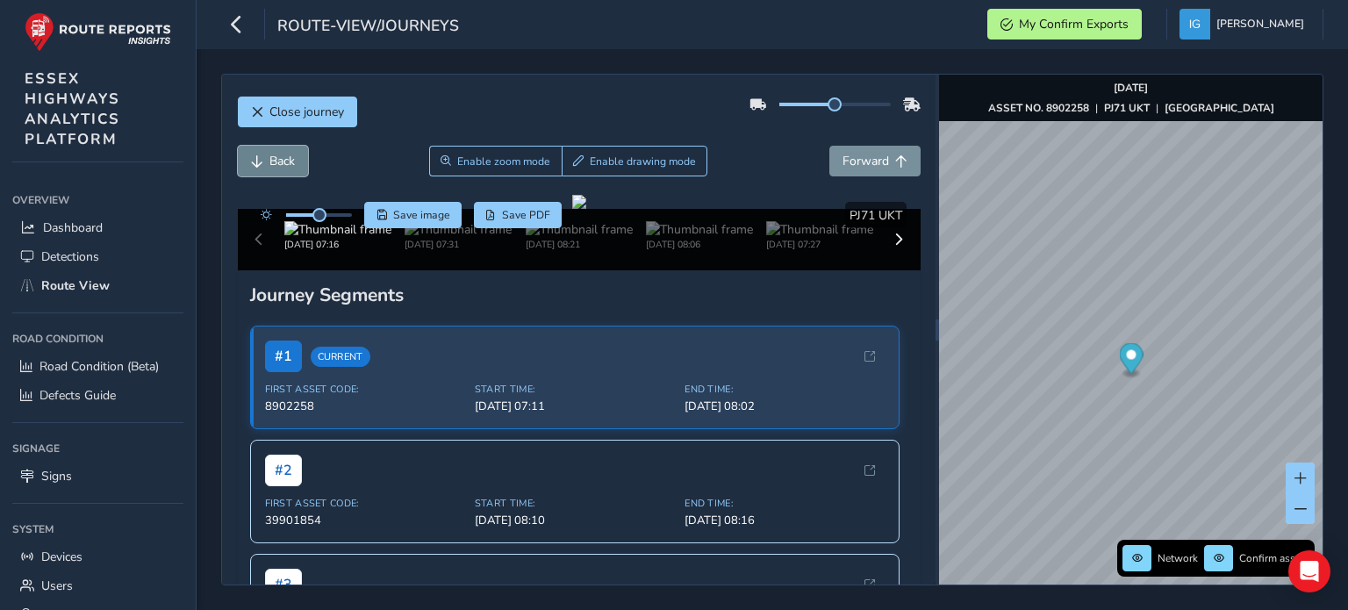
click at [267, 161] on button "Back" at bounding box center [273, 161] width 70 height 31
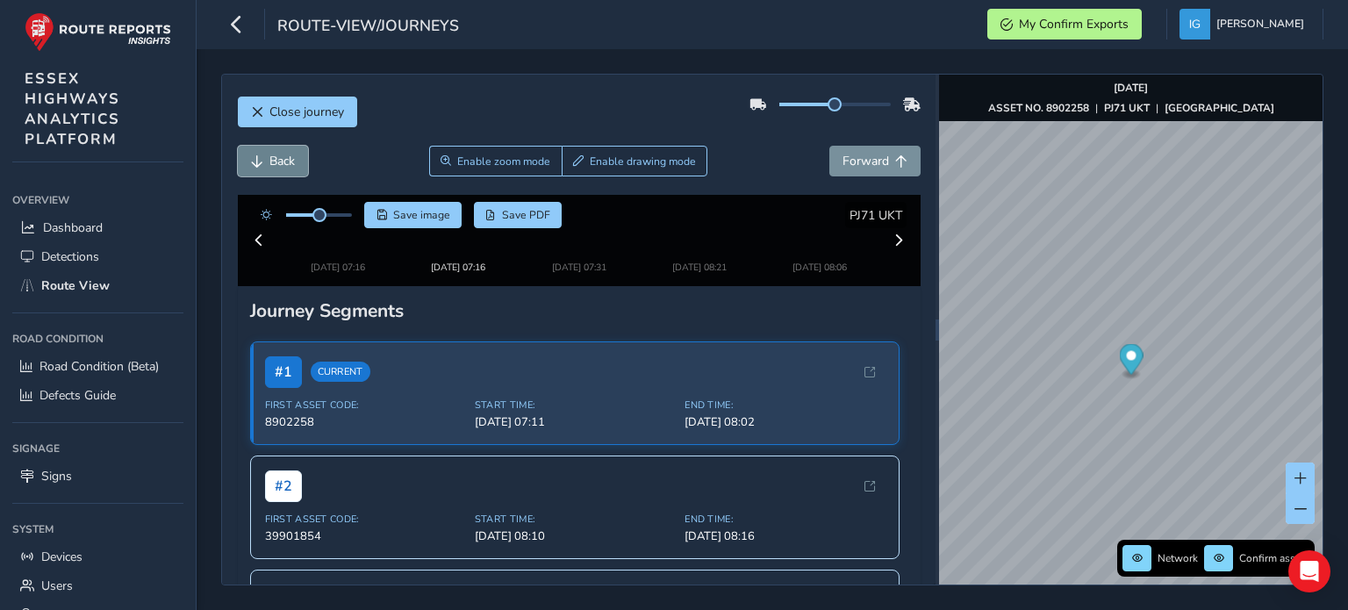
click at [267, 161] on button "Back" at bounding box center [273, 161] width 70 height 31
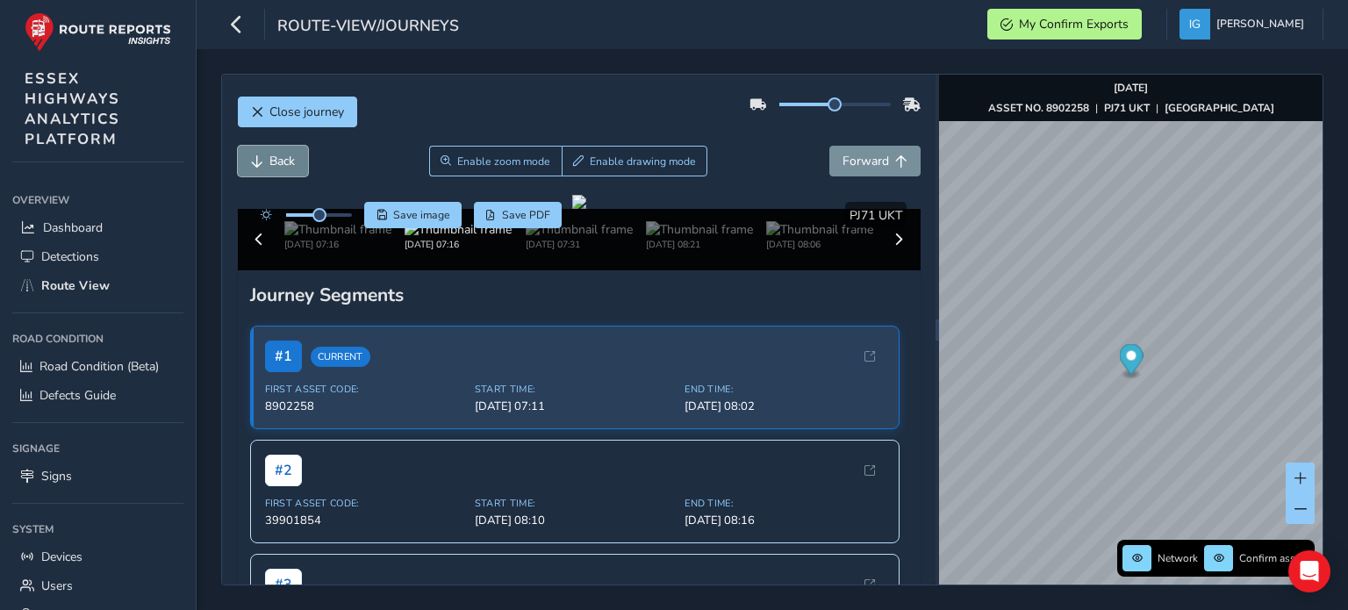
click at [267, 161] on button "Back" at bounding box center [273, 161] width 70 height 31
click at [268, 161] on button "Back" at bounding box center [273, 161] width 70 height 31
click at [270, 161] on span "Back" at bounding box center [282, 161] width 25 height 17
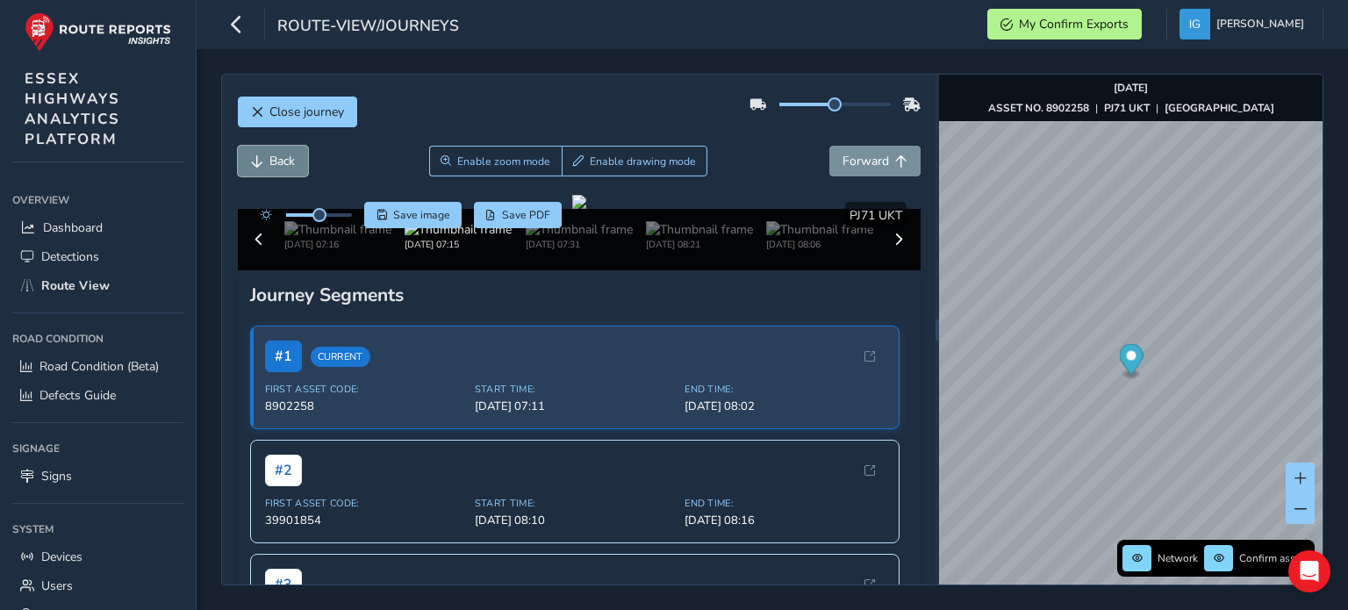
click at [270, 161] on span "Back" at bounding box center [282, 161] width 25 height 17
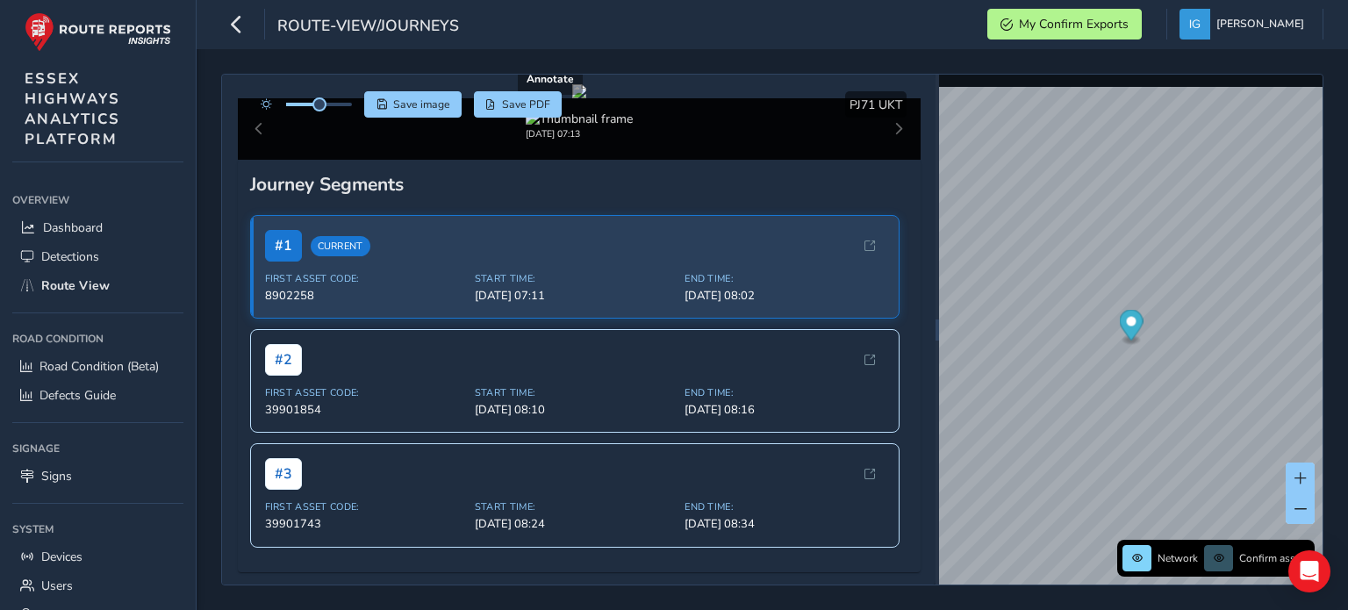
scroll to position [263, 0]
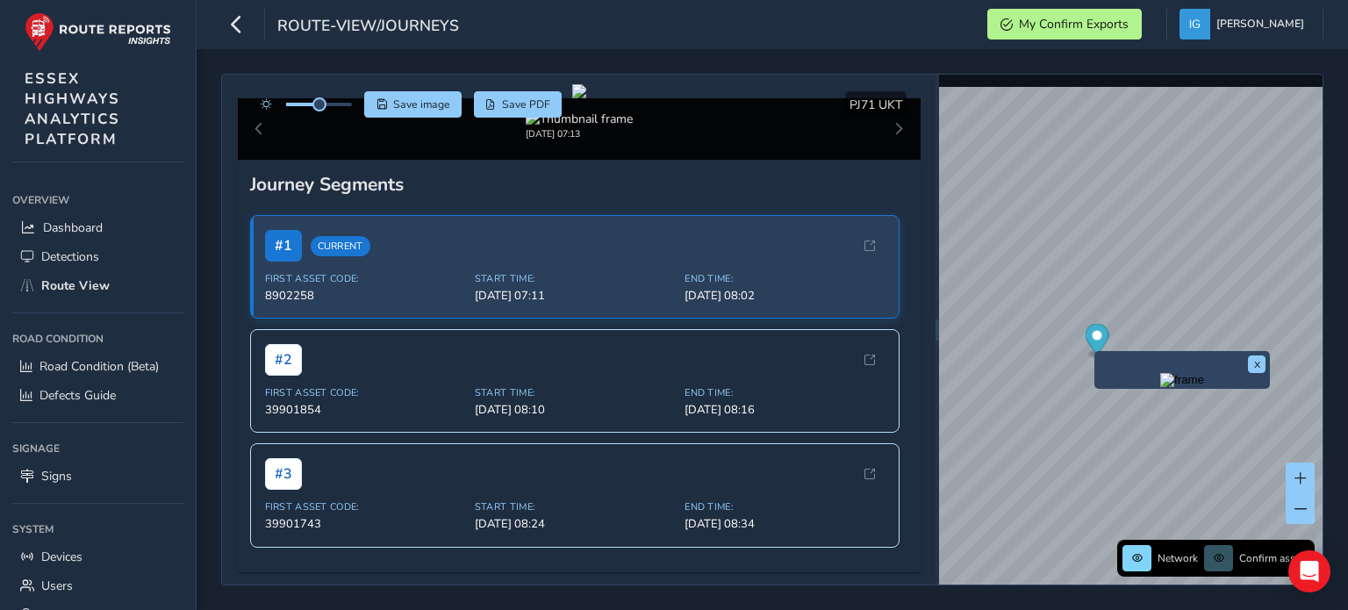
click at [1190, 387] on img "Preview frame" at bounding box center [1183, 380] width 44 height 14
